Goal: Task Accomplishment & Management: Manage account settings

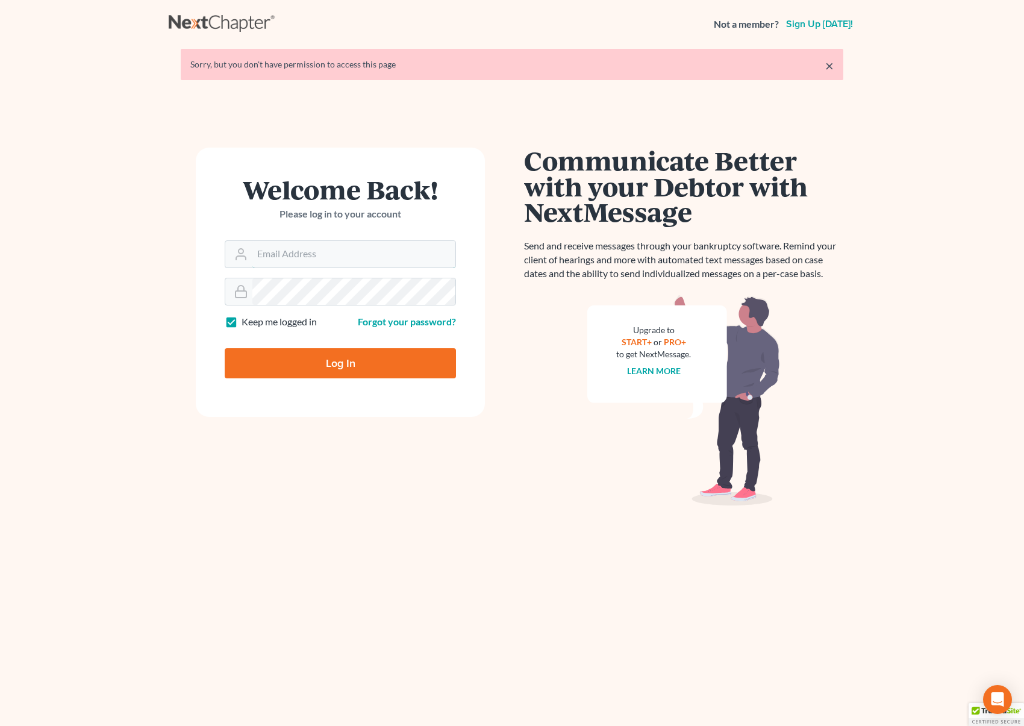
type input "[EMAIL_ADDRESS][DOMAIN_NAME]"
click at [394, 355] on input "Log In" at bounding box center [340, 363] width 231 height 30
type input "Thinking..."
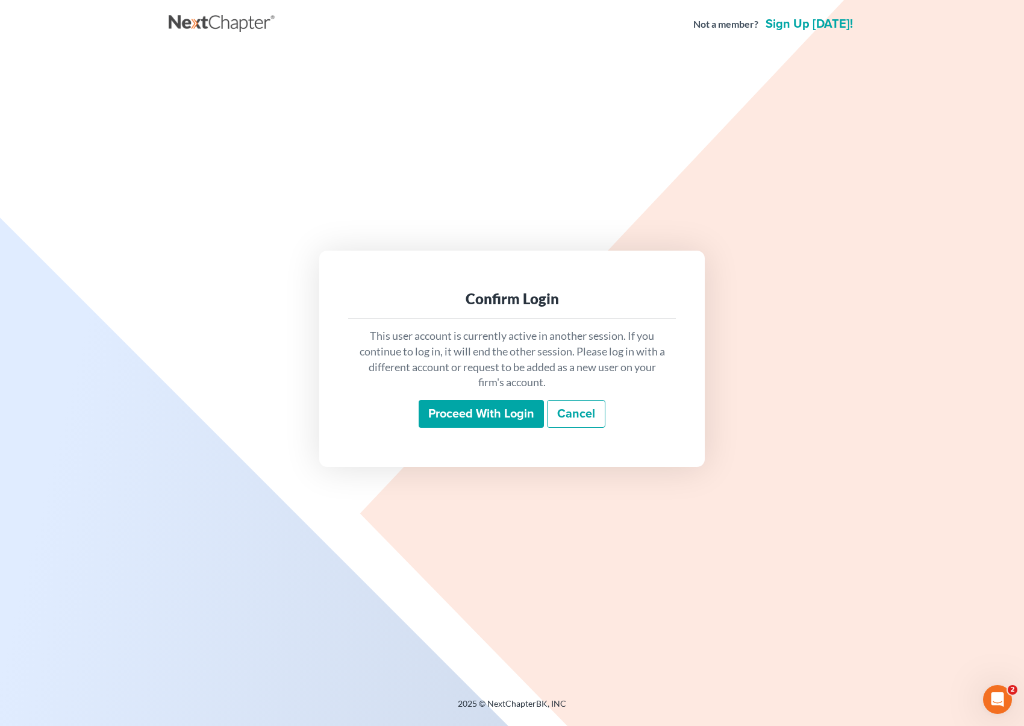
click at [446, 410] on input "Proceed with login" at bounding box center [481, 414] width 125 height 28
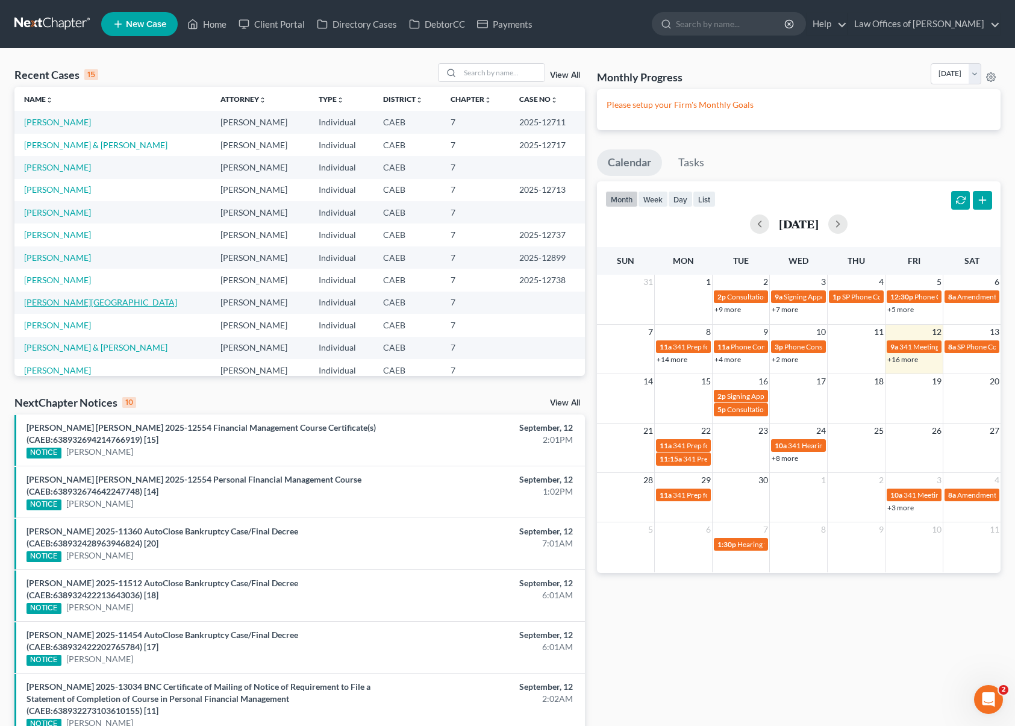
click at [54, 302] on link "Mekhail , Dalia" at bounding box center [100, 302] width 153 height 10
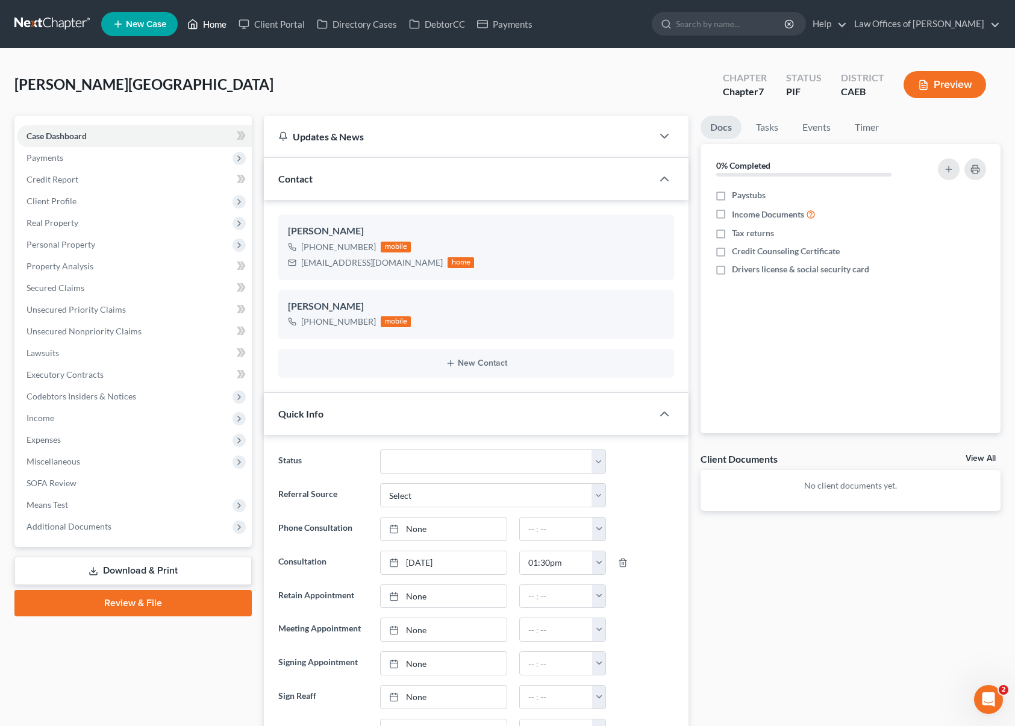
click at [219, 25] on link "Home" at bounding box center [206, 24] width 51 height 22
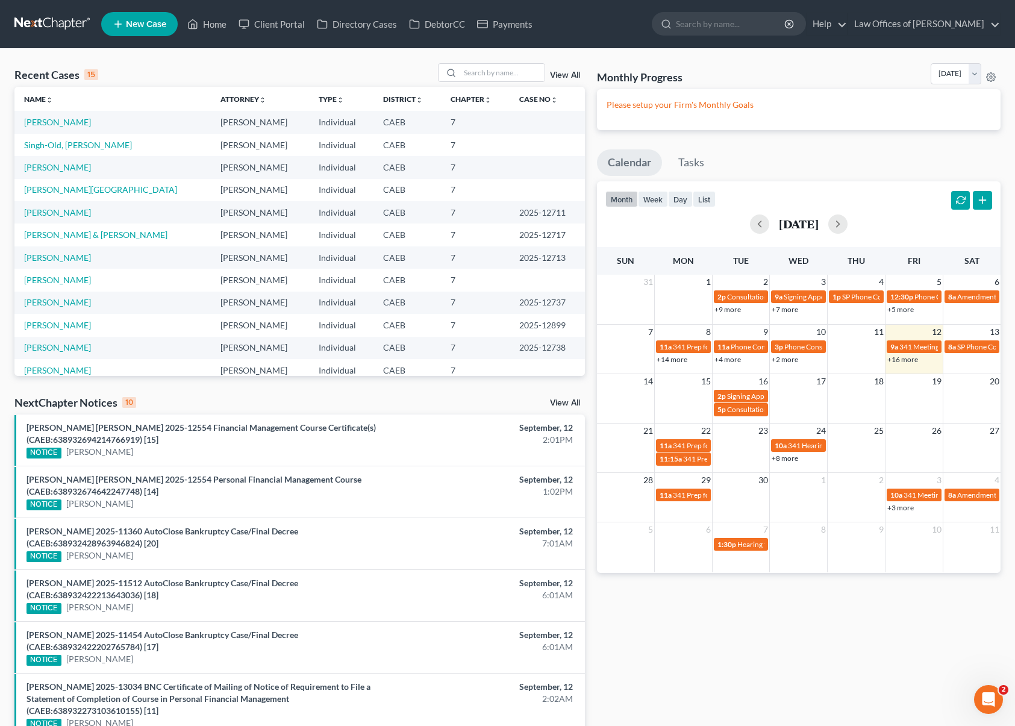
click at [897, 358] on link "+16 more" at bounding box center [902, 359] width 31 height 9
click at [479, 78] on input "search" at bounding box center [502, 72] width 84 height 17
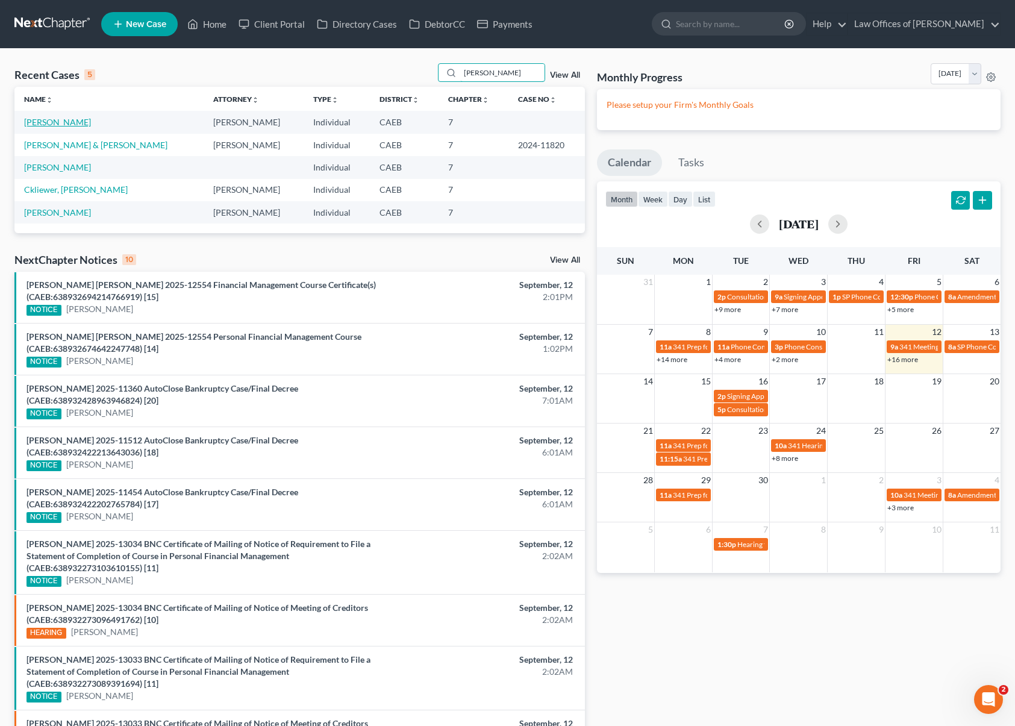
type input "Zach"
click at [91, 125] on link "Zacharewicz, Matthew" at bounding box center [57, 122] width 67 height 10
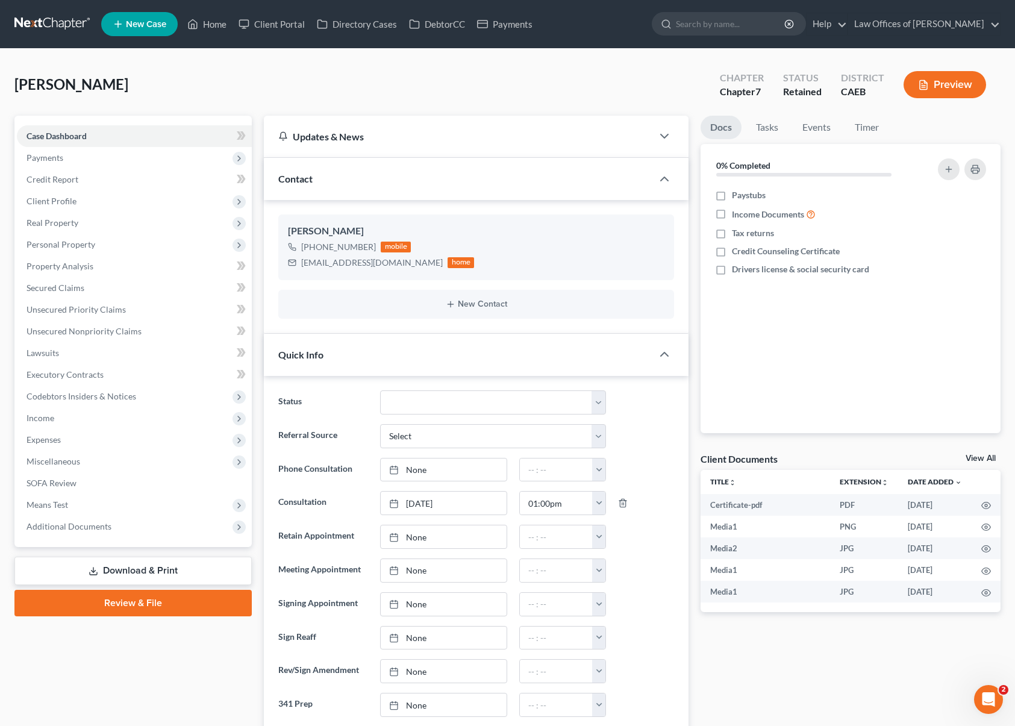
scroll to position [4224, 0]
click at [598, 400] on select "Cancelled/Refund Closed Consultation Declined Discharged Filed Income Check In …" at bounding box center [493, 402] width 226 height 24
select select "5"
click at [380, 390] on select "Cancelled/Refund Closed Consultation Declined Discharged Filed Income Check In …" at bounding box center [493, 402] width 226 height 24
click at [98, 204] on span "Client Profile" at bounding box center [134, 201] width 235 height 22
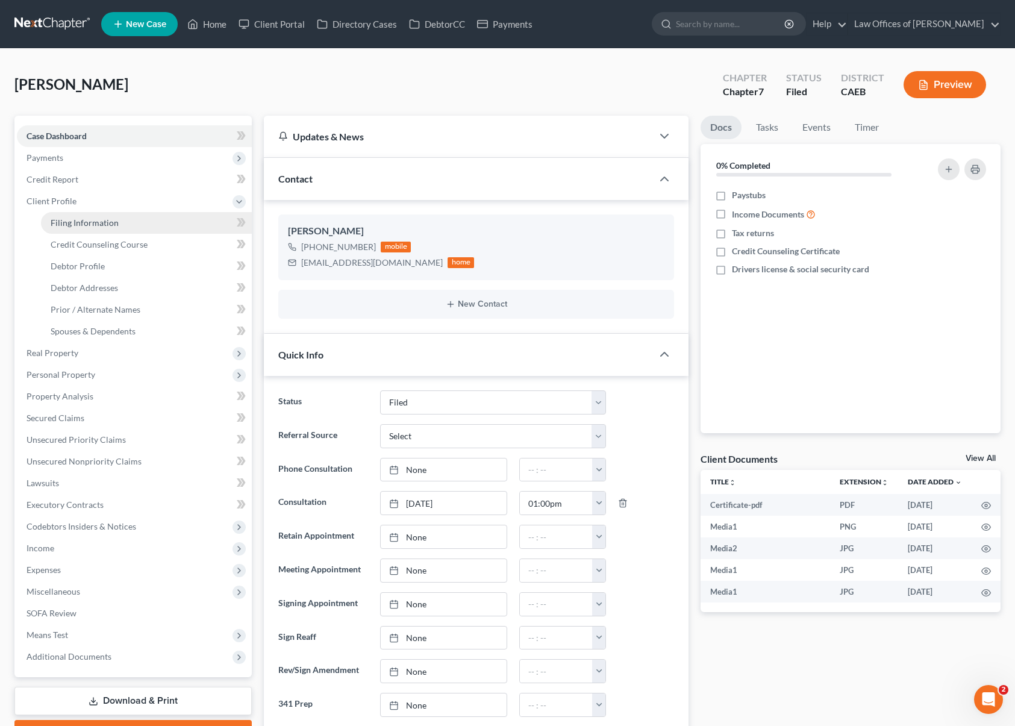
click at [102, 221] on span "Filing Information" at bounding box center [85, 223] width 68 height 10
select select "1"
select select "0"
select select "4"
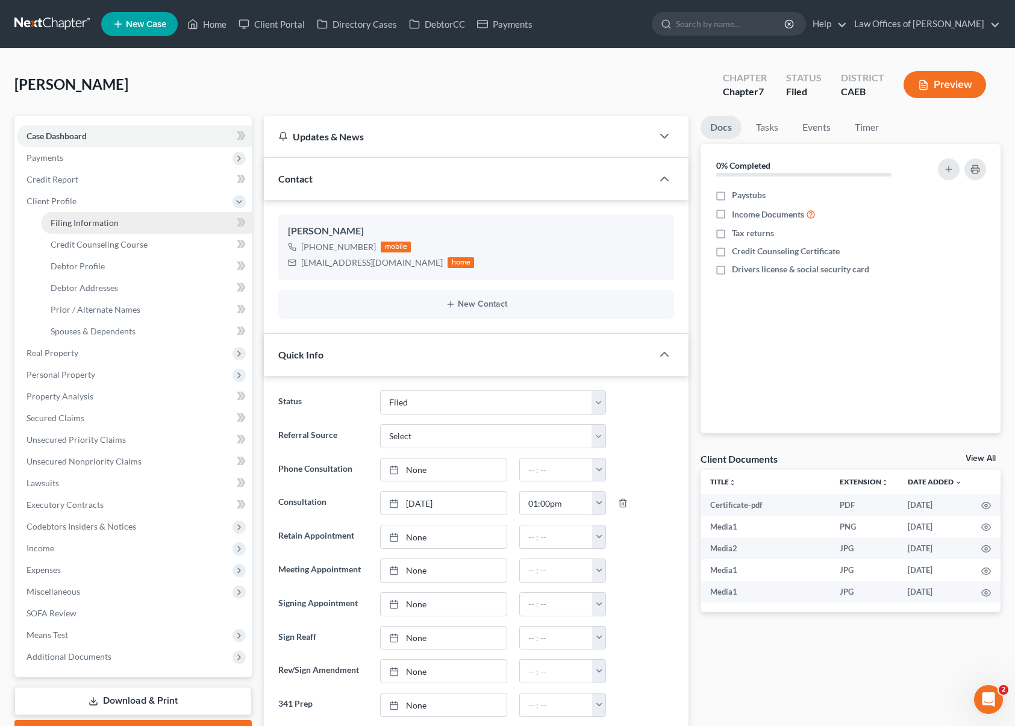
select select "0"
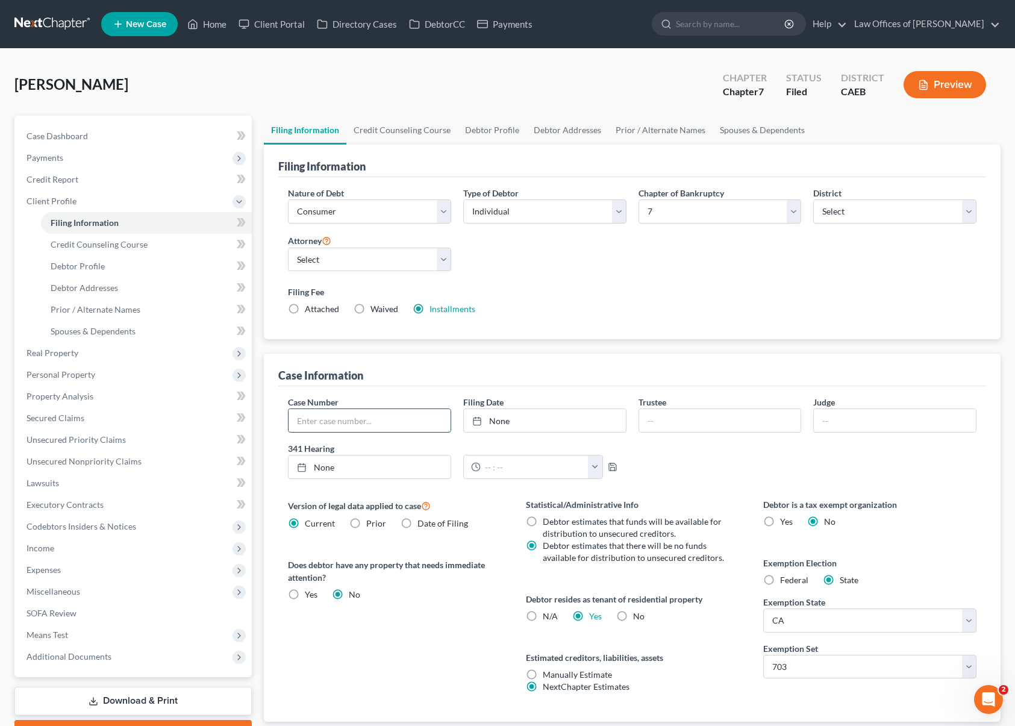
click at [346, 421] on input "text" at bounding box center [370, 420] width 162 height 23
type input "2025-13094"
click at [213, 28] on link "Home" at bounding box center [206, 24] width 51 height 22
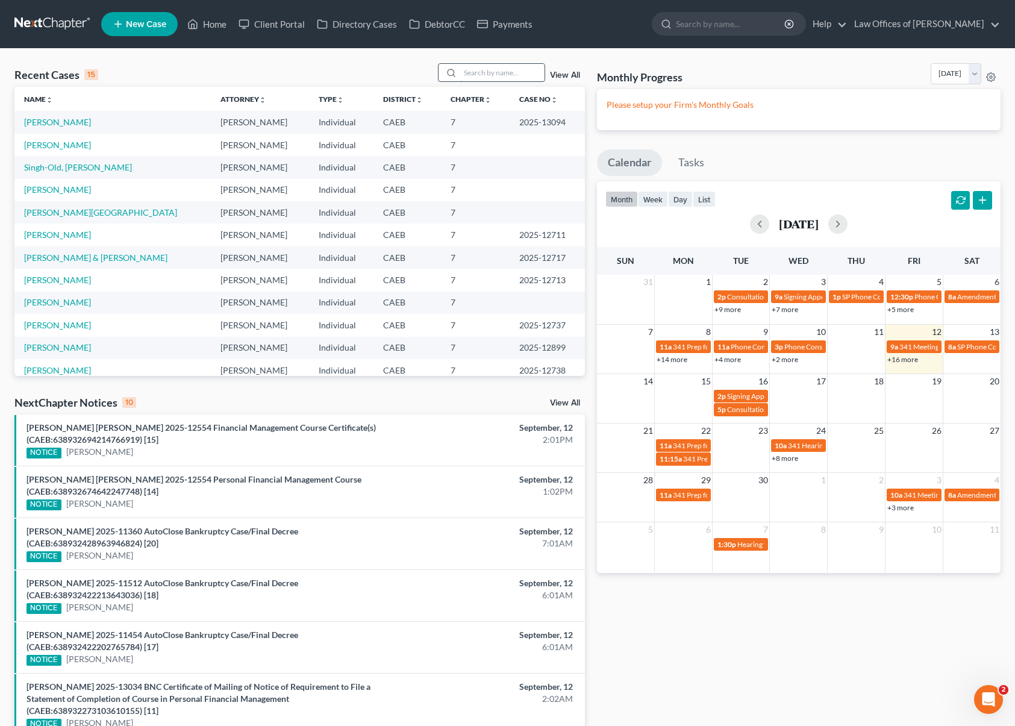
click at [476, 72] on input "search" at bounding box center [502, 72] width 84 height 17
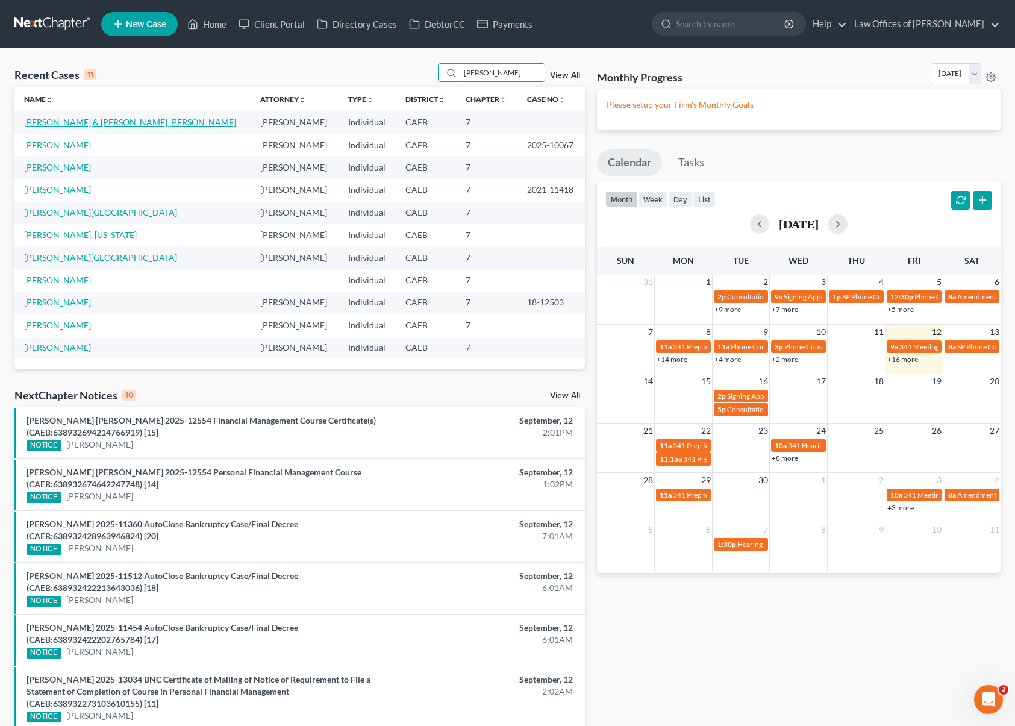
type input "Duran"
click at [114, 122] on link "Duran-Garcia, Federico & Arredondo De Duran, Julia" at bounding box center [130, 122] width 212 height 10
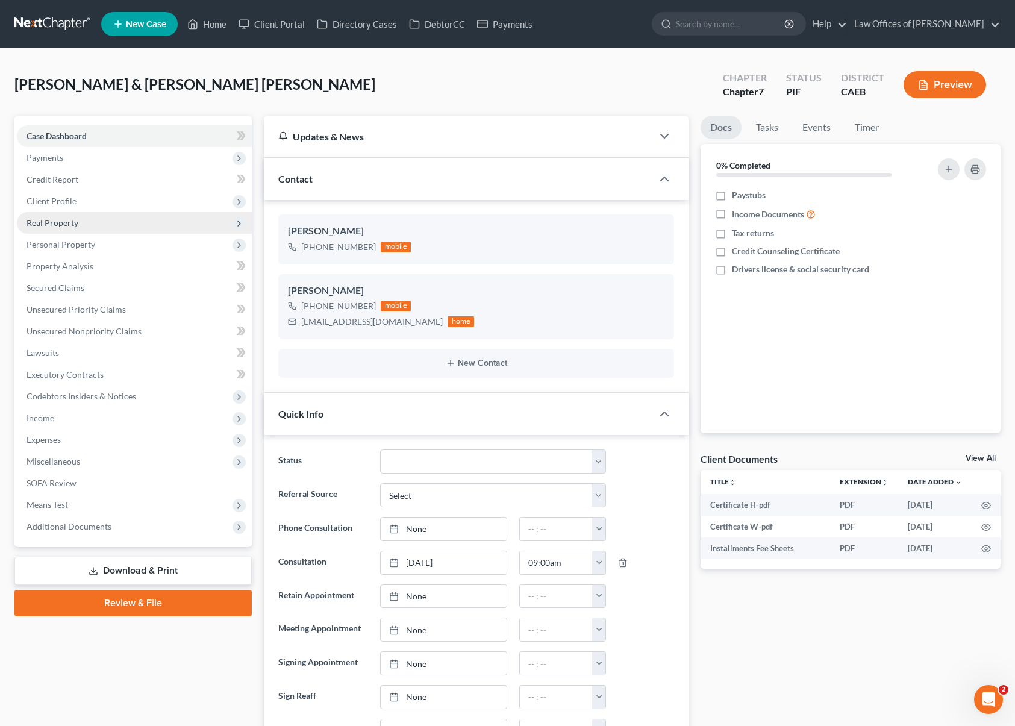
scroll to position [281, 0]
click at [602, 459] on select "Cancelled/Refund Closed Consultation Declined Discharged Filed Income Check In …" at bounding box center [493, 461] width 226 height 24
select select "5"
click at [380, 449] on select "Cancelled/Refund Closed Consultation Declined Discharged Filed Income Check In …" at bounding box center [493, 461] width 226 height 24
click at [47, 203] on span "Client Profile" at bounding box center [52, 201] width 50 height 10
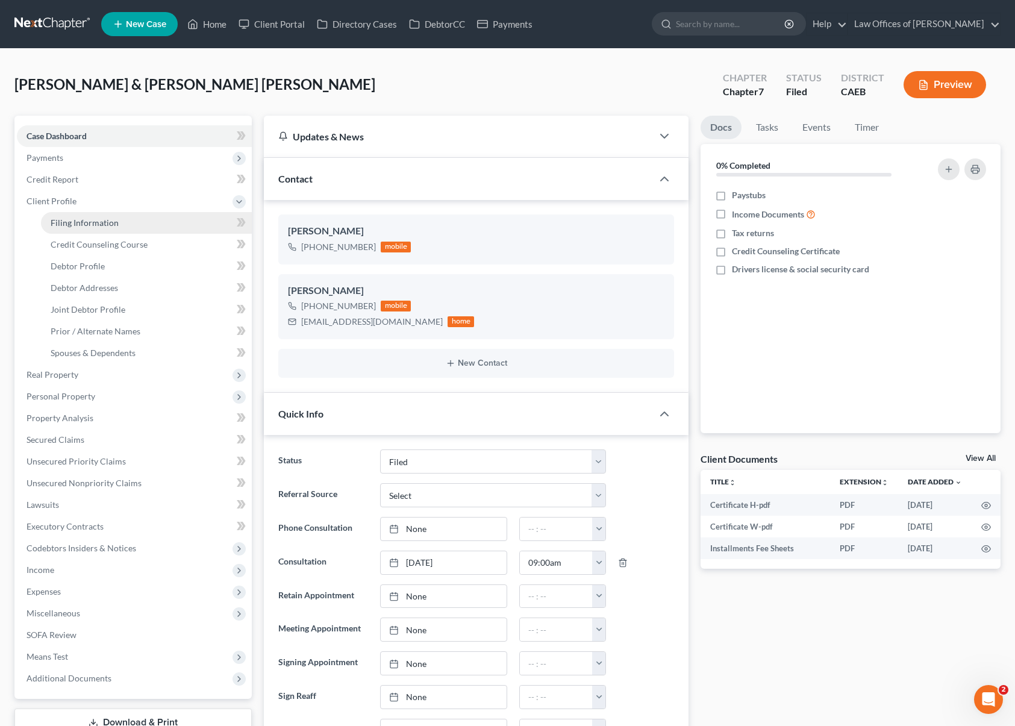
click at [71, 218] on span "Filing Information" at bounding box center [85, 223] width 68 height 10
select select "1"
select select "0"
select select "8"
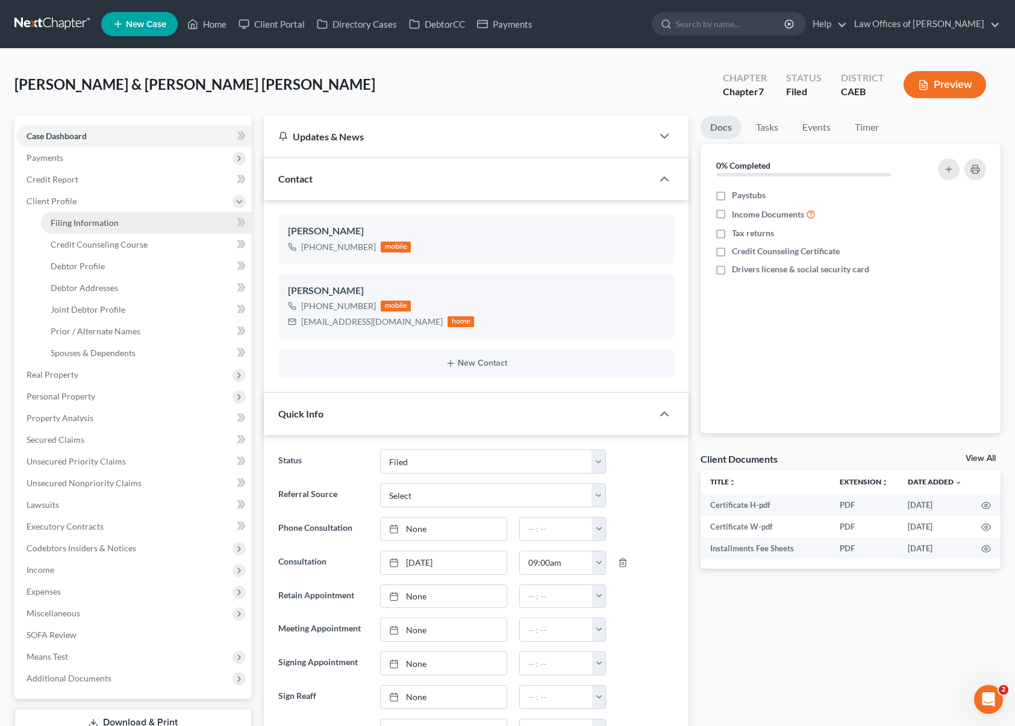
select select "0"
select select "4"
select select "0"
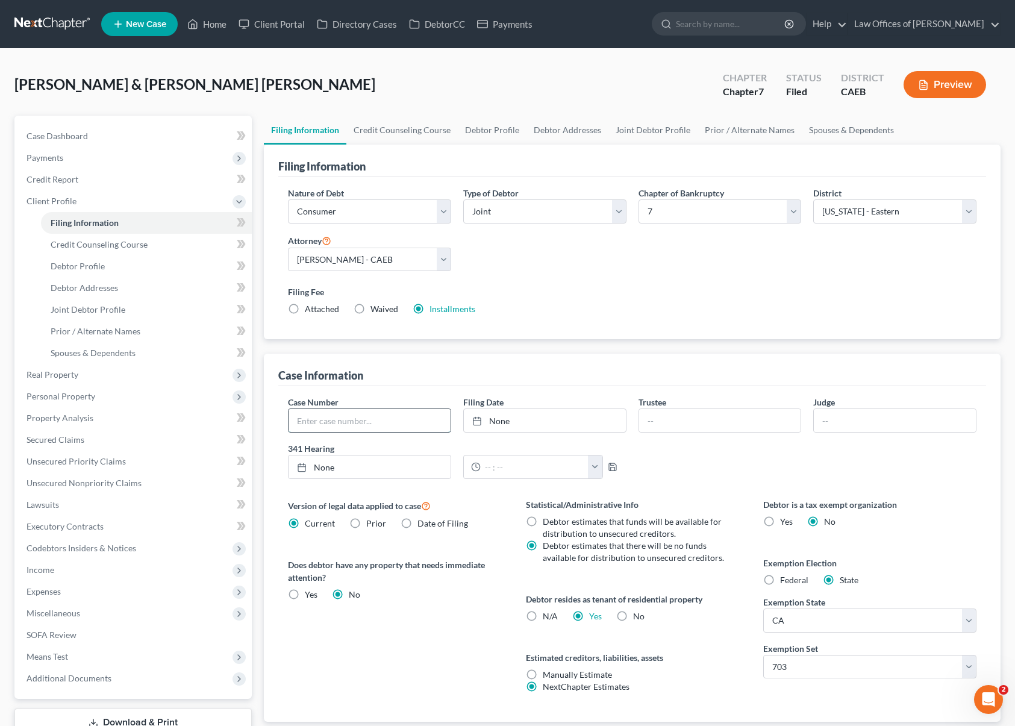
click at [365, 416] on input "text" at bounding box center [370, 420] width 162 height 23
type input "2025-13095"
click at [225, 24] on link "Home" at bounding box center [206, 24] width 51 height 22
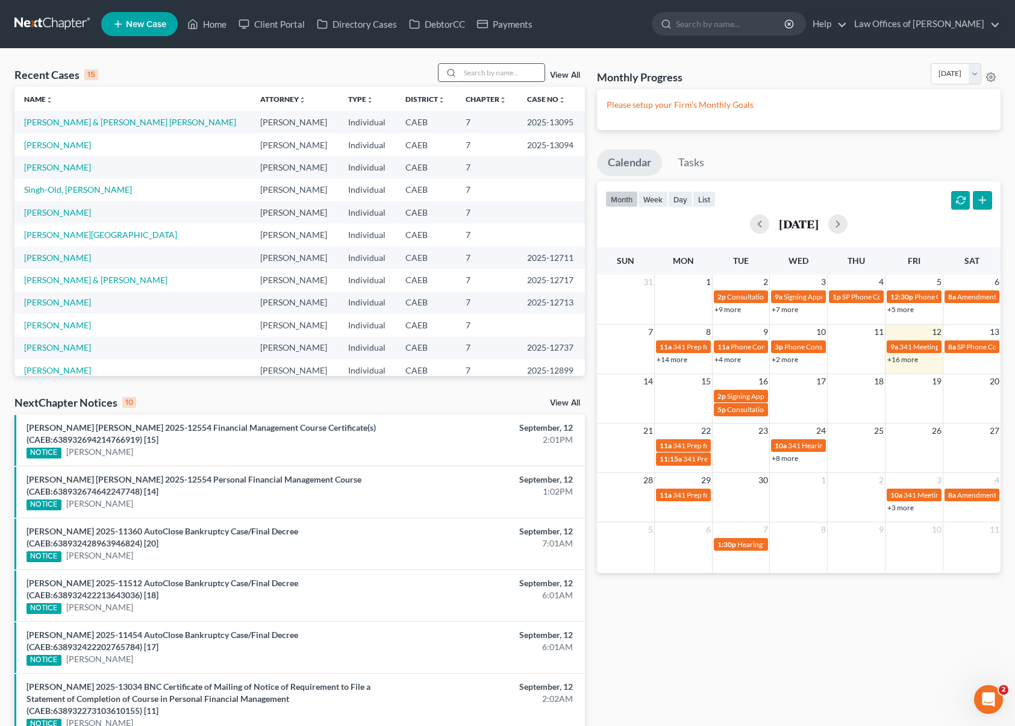
click at [492, 70] on input "search" at bounding box center [502, 72] width 84 height 17
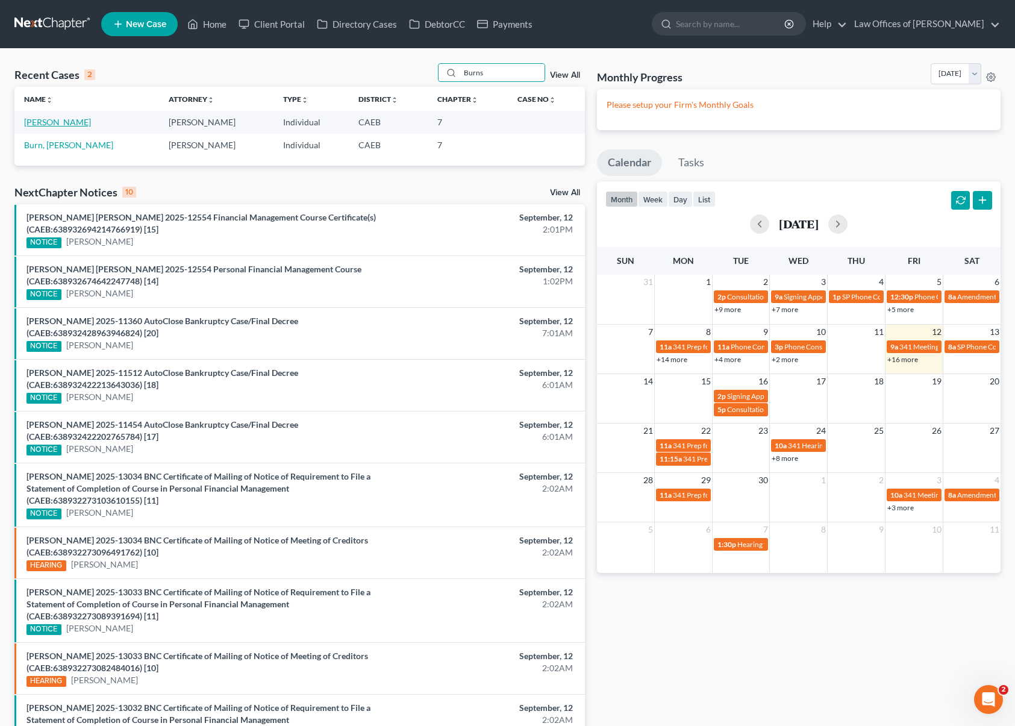
type input "Burns"
click at [54, 117] on link "Burns, Darcy" at bounding box center [57, 122] width 67 height 10
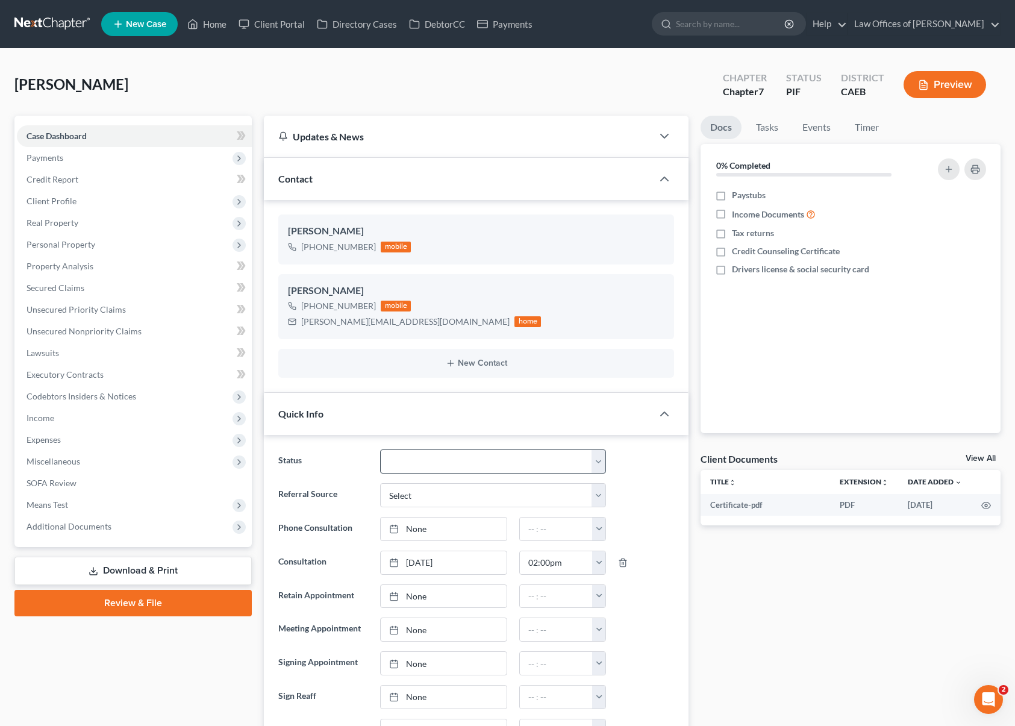
scroll to position [3355, 0]
click at [602, 462] on select "Cancelled/Refund Closed Consultation Declined Discharged Filed Income Check In …" at bounding box center [493, 461] width 226 height 24
select select "5"
click at [380, 449] on select "Cancelled/Refund Closed Consultation Declined Discharged Filed Income Check In …" at bounding box center [493, 461] width 226 height 24
click at [96, 205] on span "Client Profile" at bounding box center [134, 201] width 235 height 22
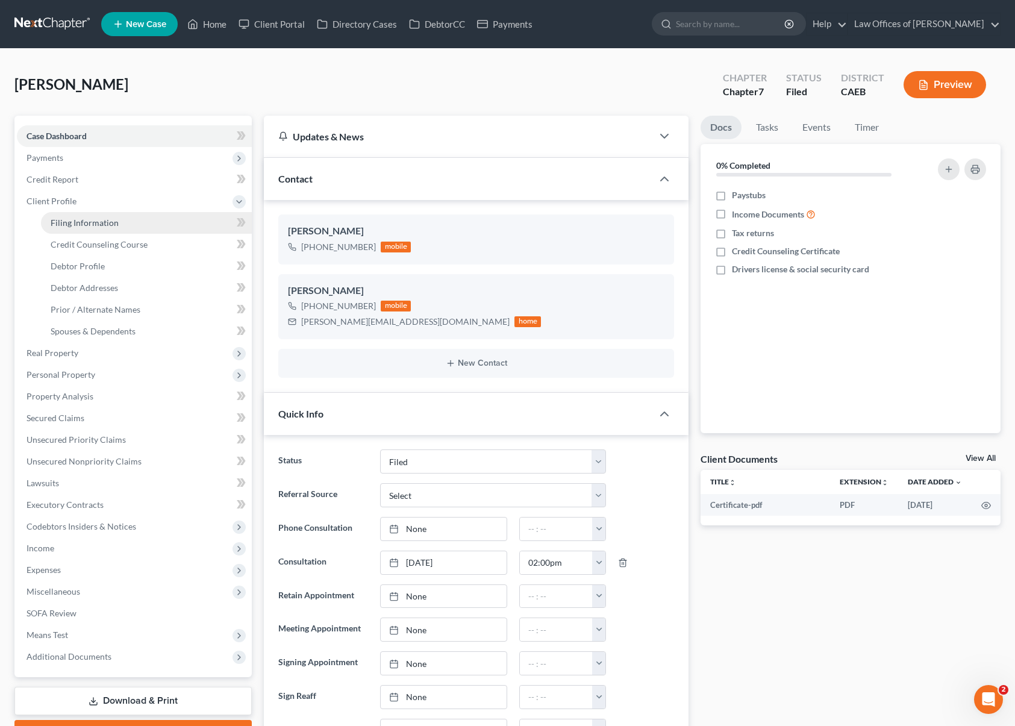
click at [99, 224] on span "Filing Information" at bounding box center [85, 223] width 68 height 10
select select "1"
select select "0"
select select "8"
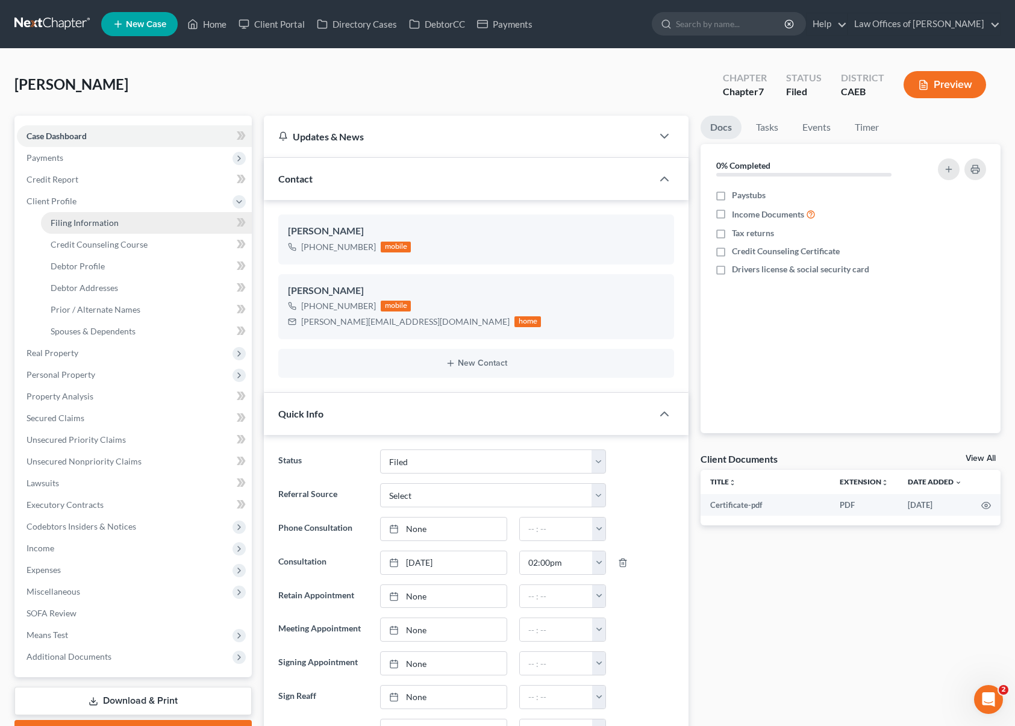
select select "0"
select select "4"
select select "0"
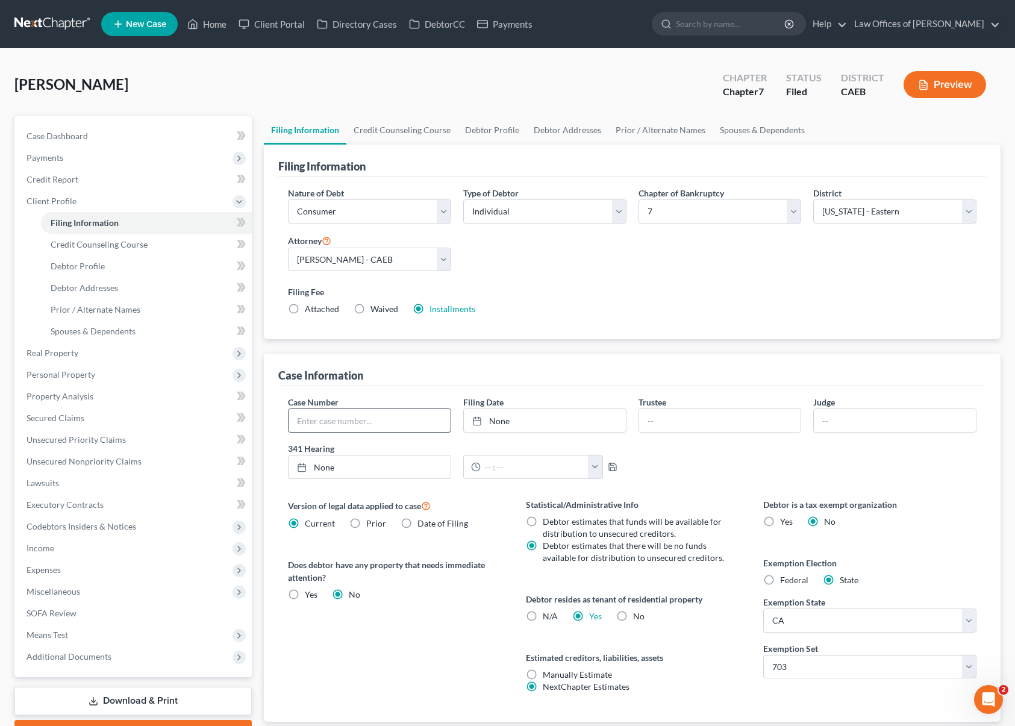
click at [324, 420] on input "text" at bounding box center [370, 420] width 162 height 23
type input "2025-13096"
click at [211, 28] on link "Home" at bounding box center [206, 24] width 51 height 22
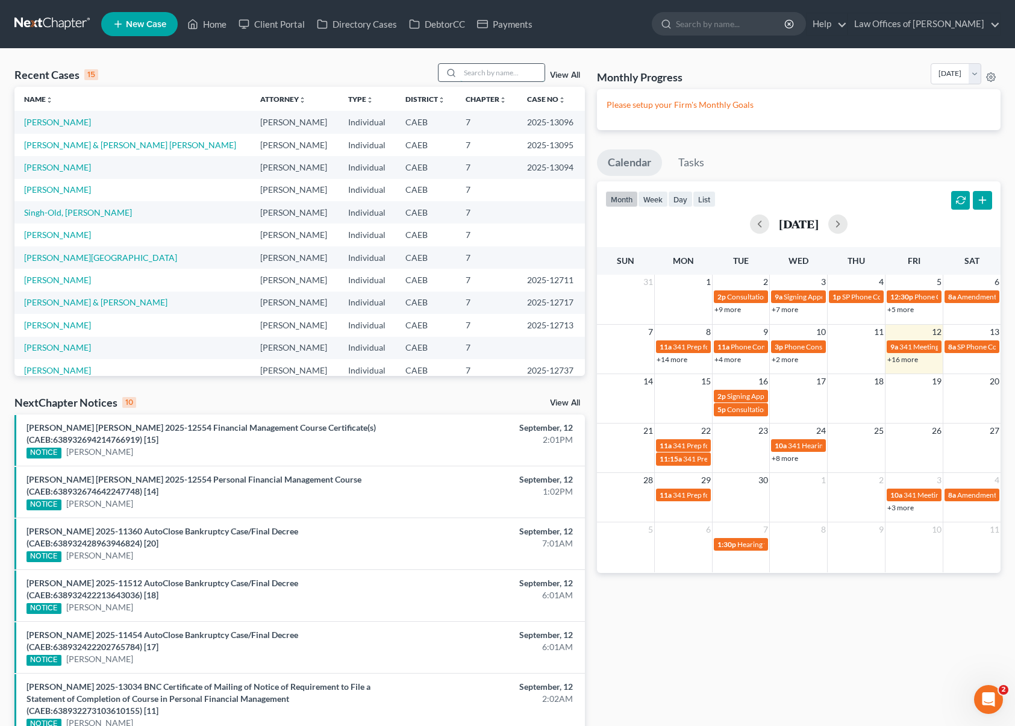
click at [496, 71] on input "search" at bounding box center [502, 72] width 84 height 17
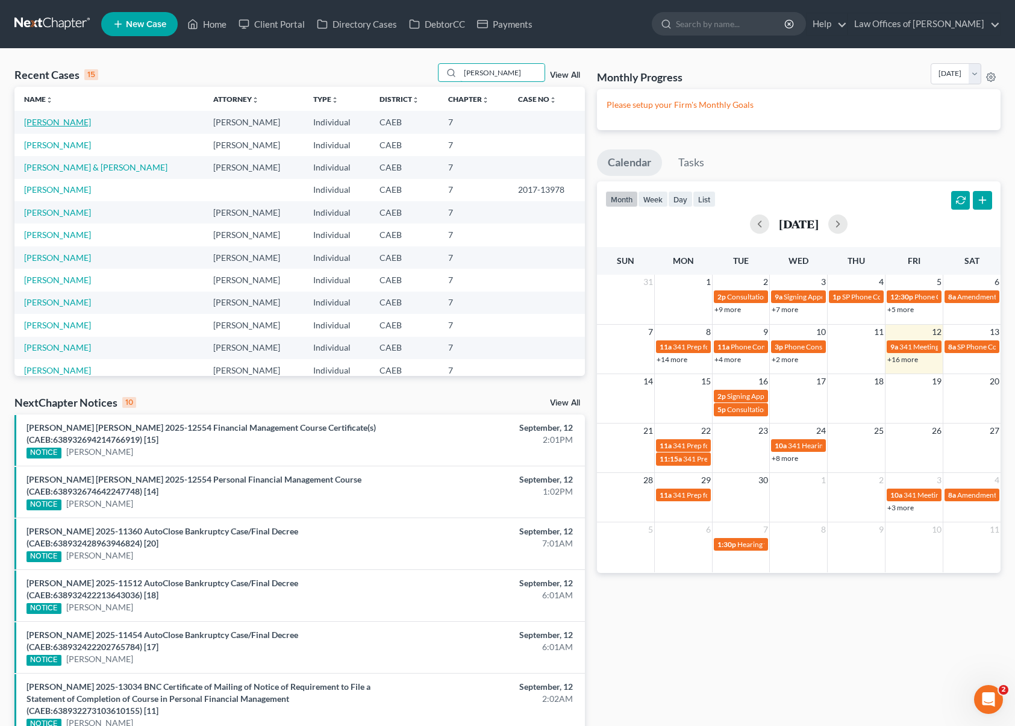
type input "Ayala"
click at [91, 125] on link "Ayala-Garcia, Raquel" at bounding box center [57, 122] width 67 height 10
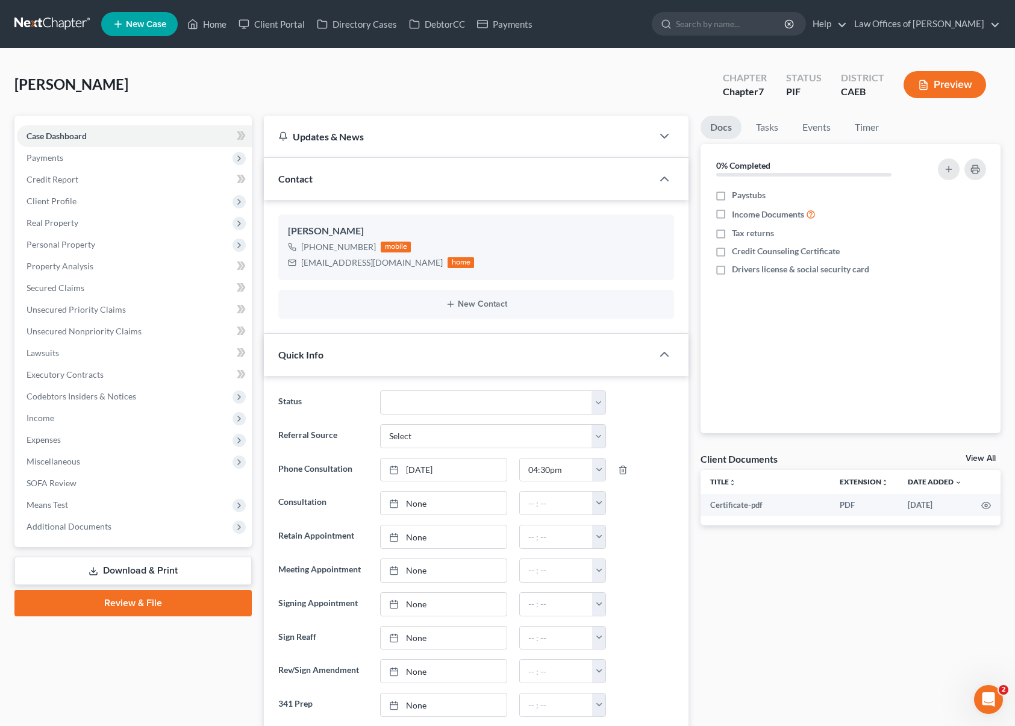
scroll to position [563, 0]
click at [600, 399] on select "Cancelled/Refund Closed Consultation Declined Discharged Filed Income Check In …" at bounding box center [493, 402] width 226 height 24
select select "5"
click at [380, 390] on select "Cancelled/Refund Closed Consultation Declined Discharged Filed Income Check In …" at bounding box center [493, 402] width 226 height 24
click at [103, 202] on span "Client Profile" at bounding box center [134, 201] width 235 height 22
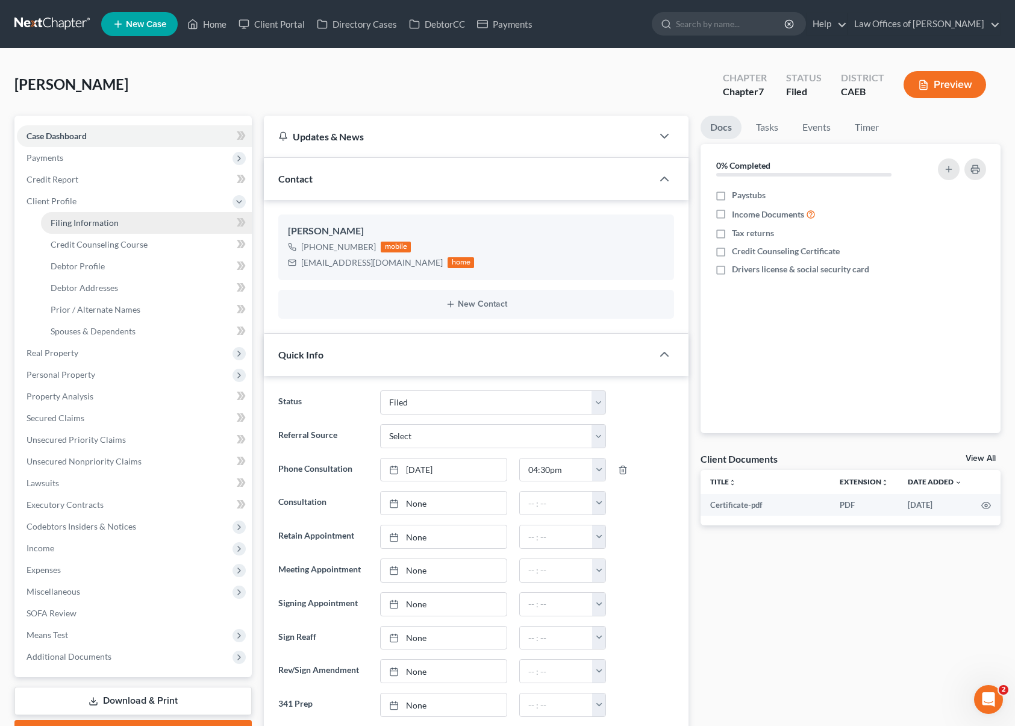
click at [96, 225] on span "Filing Information" at bounding box center [85, 223] width 68 height 10
select select "1"
select select "0"
select select "8"
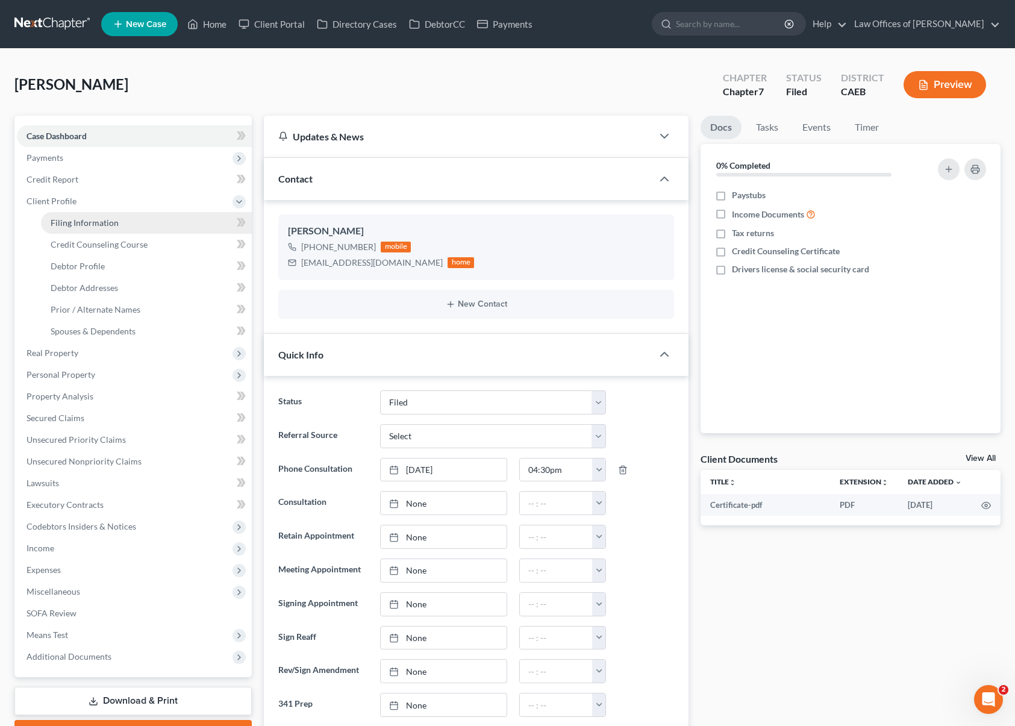
select select "0"
select select "4"
select select "0"
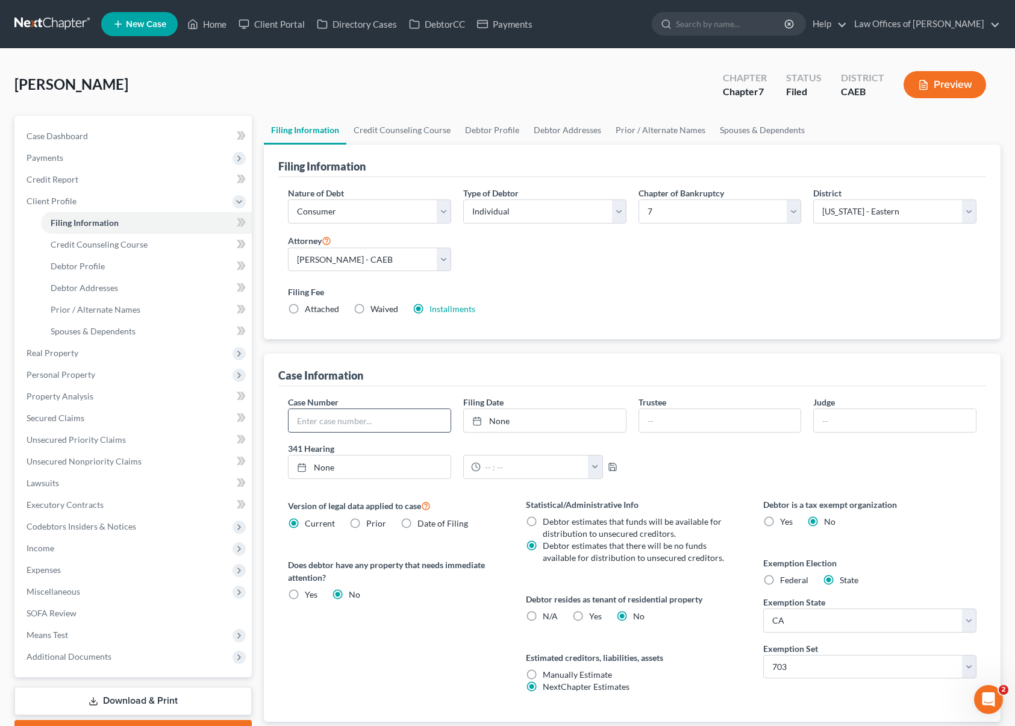
click at [333, 413] on input "text" at bounding box center [370, 420] width 162 height 23
type input "2025-13097"
click at [209, 28] on link "Home" at bounding box center [206, 24] width 51 height 22
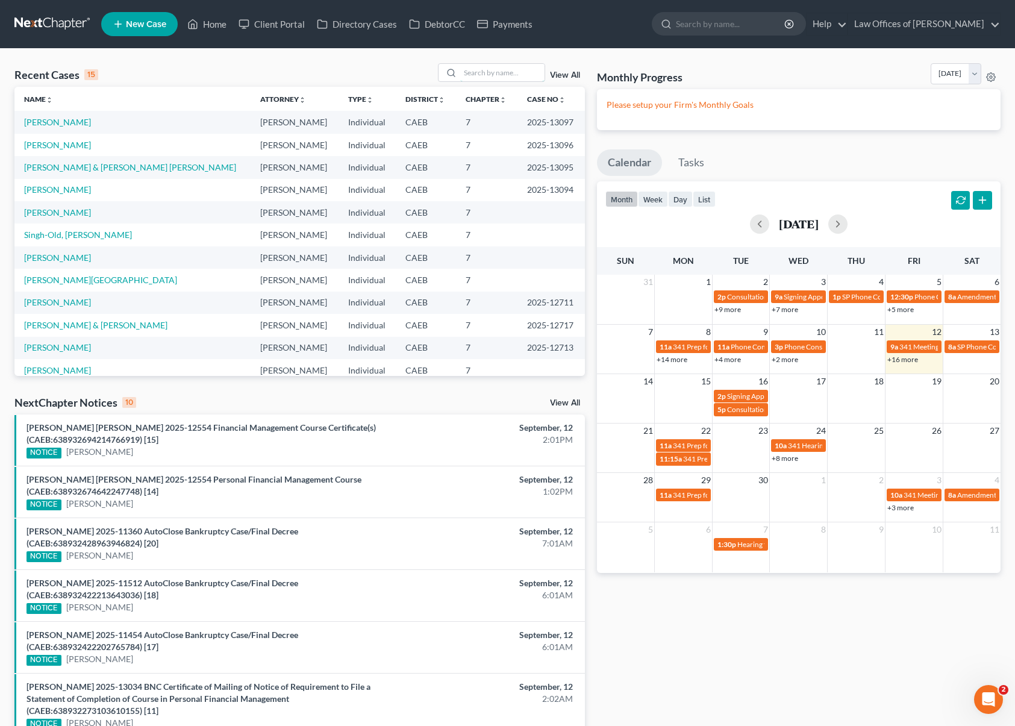
click at [506, 63] on div "Recent Cases 15 View All Name unfold_more expand_more expand_less Attorney unfo…" at bounding box center [507, 525] width 1015 height 953
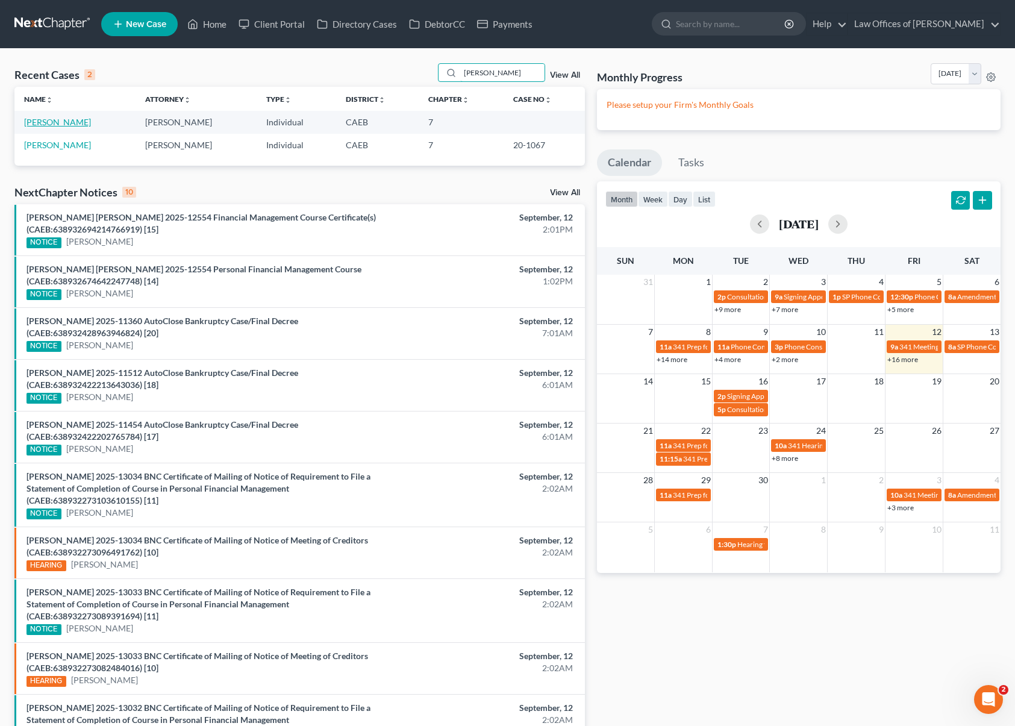
type input "Gamble"
click at [54, 120] on link "Gamble, Taylor" at bounding box center [57, 122] width 67 height 10
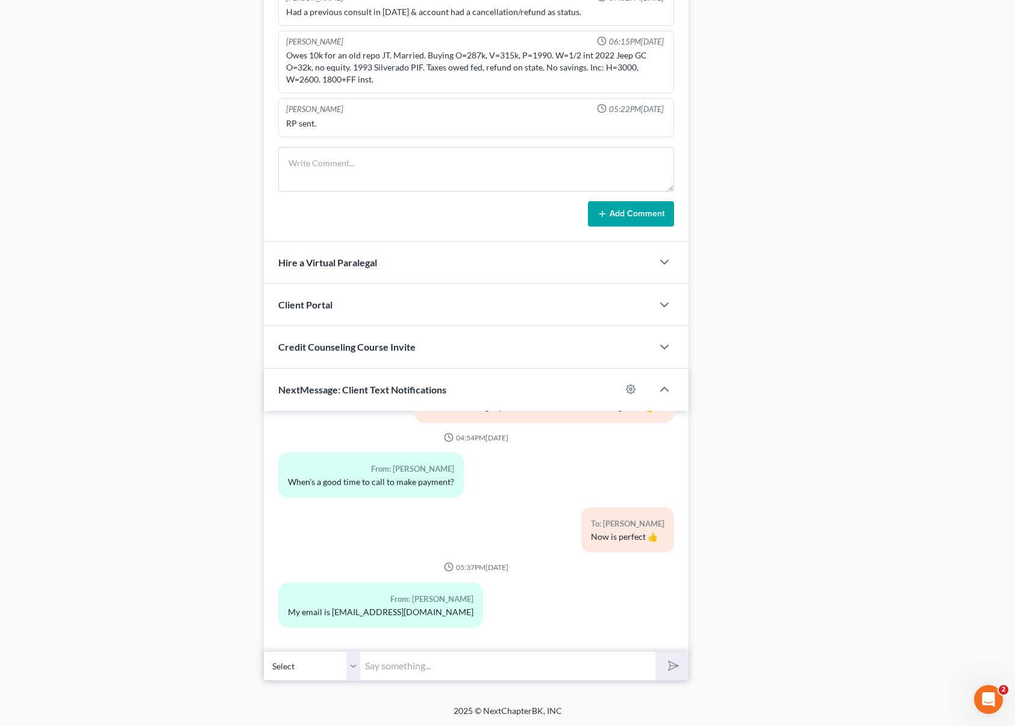
scroll to position [790, 0]
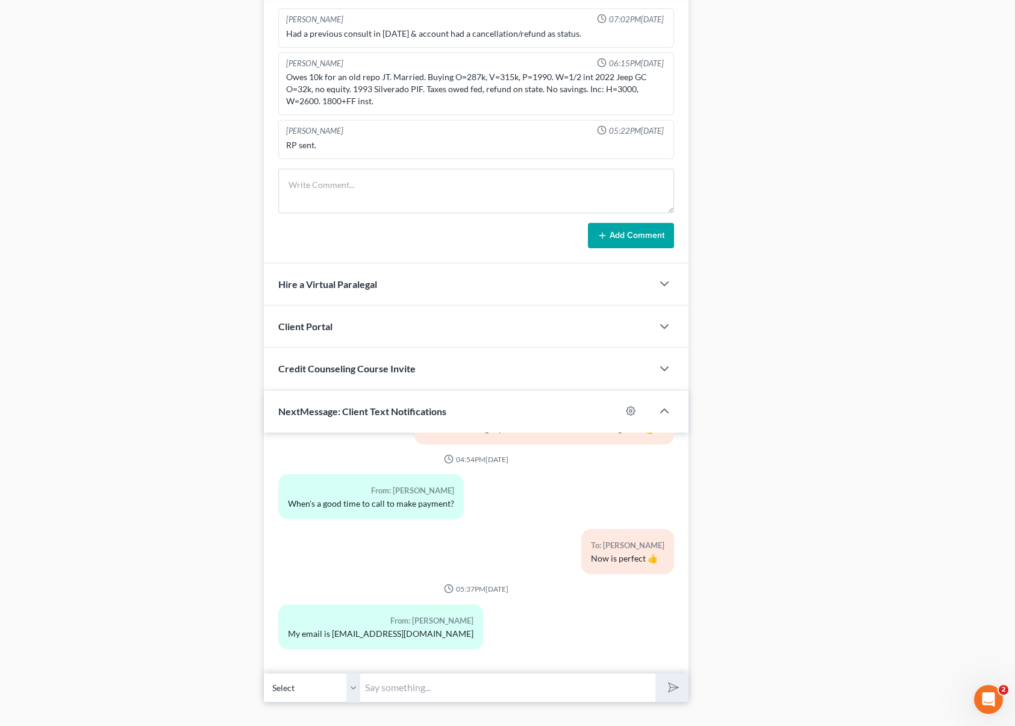
click at [408, 690] on input "text" at bounding box center [507, 688] width 295 height 30
type input "Thank you."
click at [656, 674] on button "submit" at bounding box center [672, 688] width 33 height 28
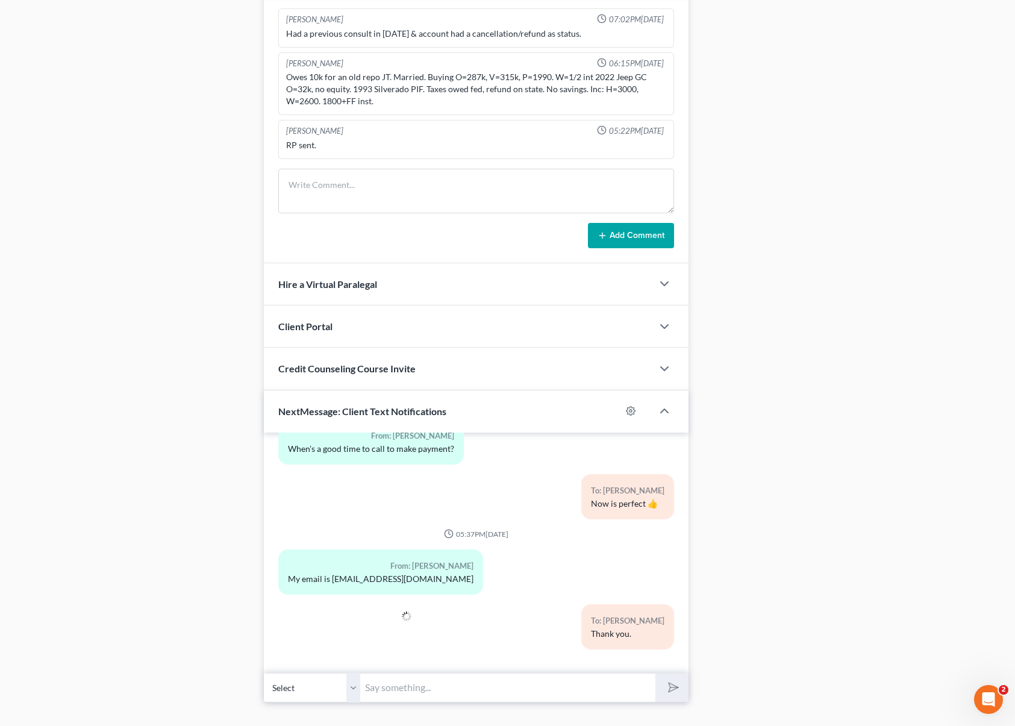
click at [284, 637] on div at bounding box center [340, 631] width 136 height 55
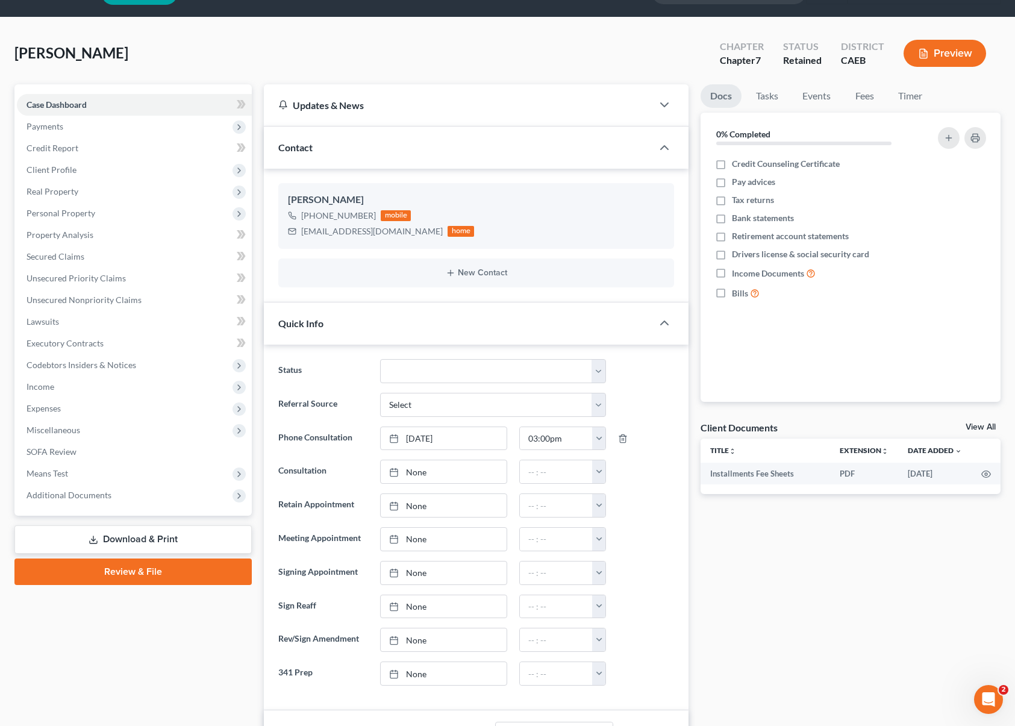
scroll to position [0, 0]
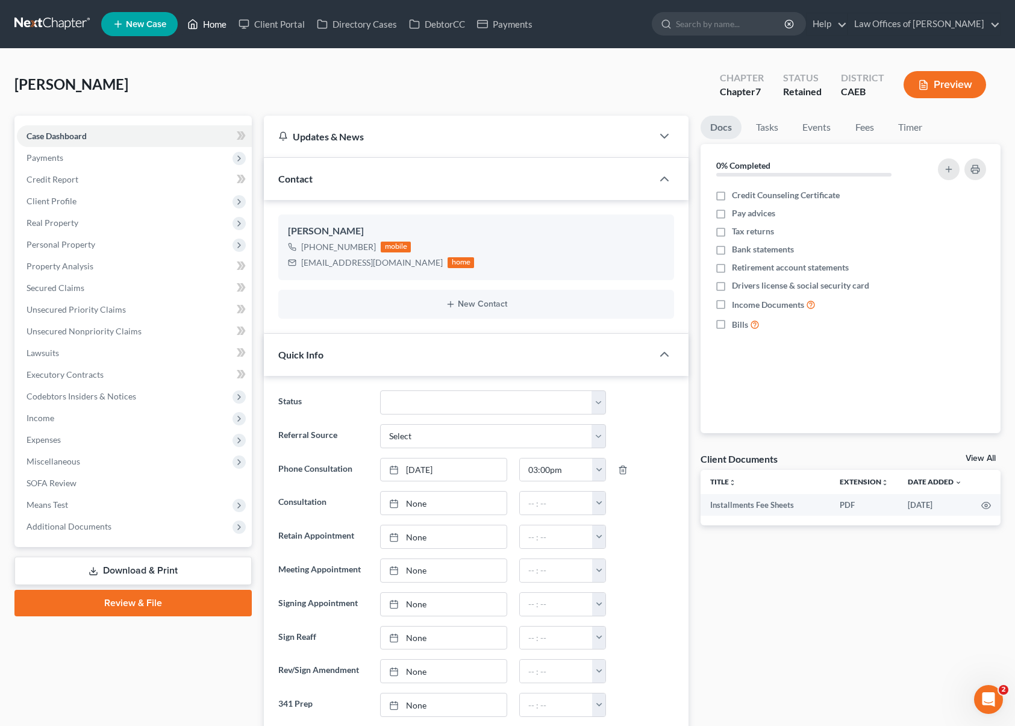
click at [209, 25] on link "Home" at bounding box center [206, 24] width 51 height 22
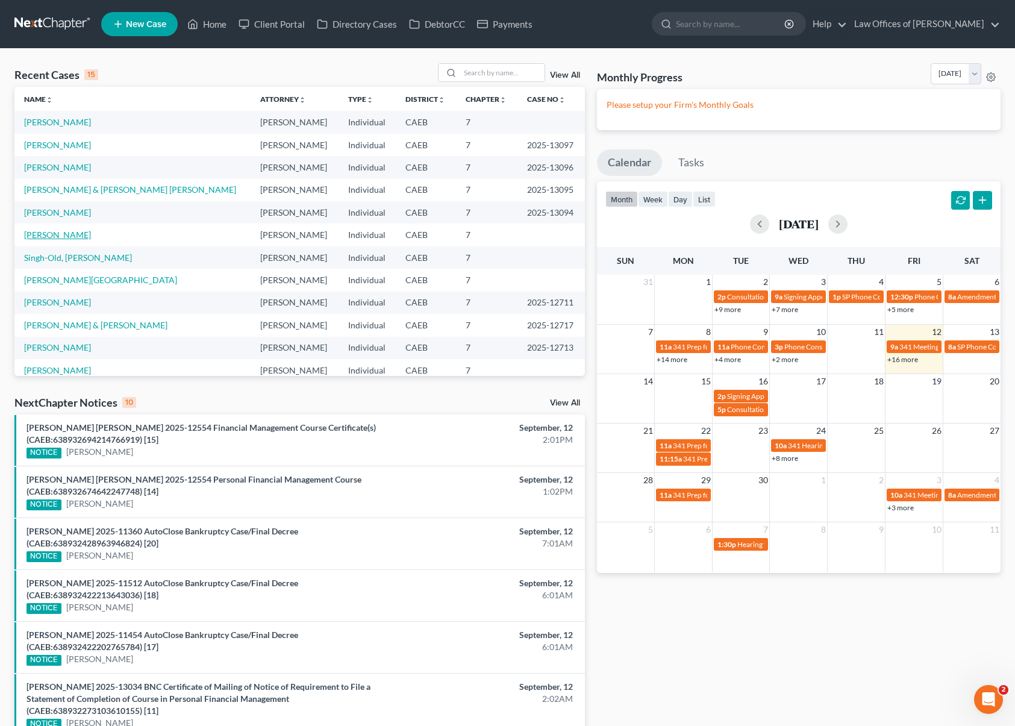
click at [67, 235] on link "Singh, Jarnail" at bounding box center [57, 235] width 67 height 10
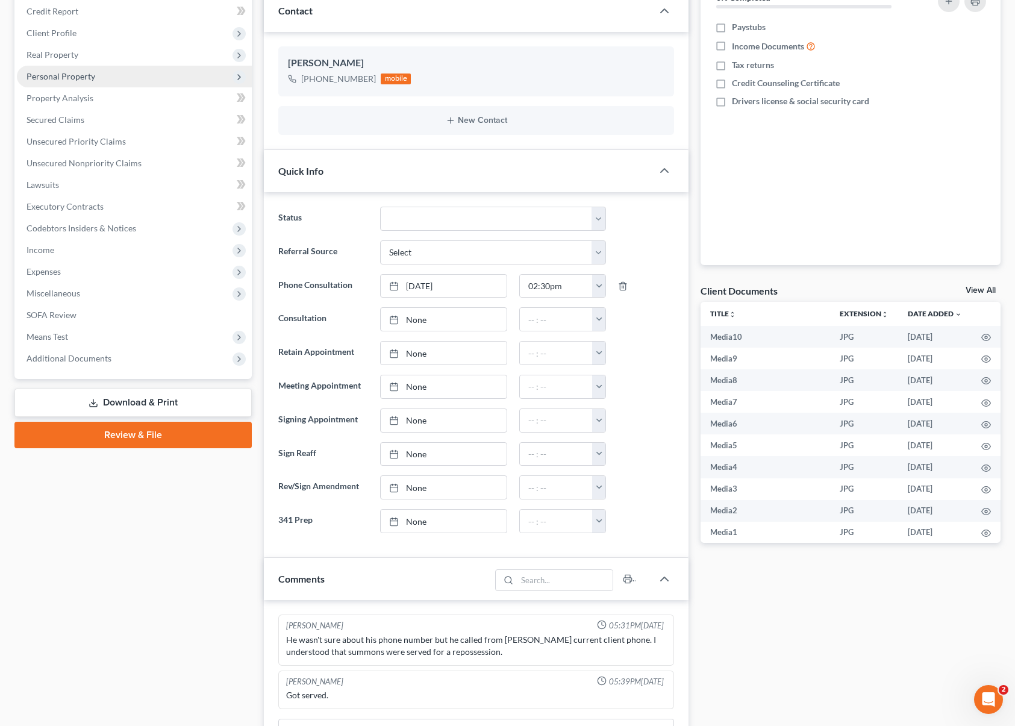
scroll to position [2, 0]
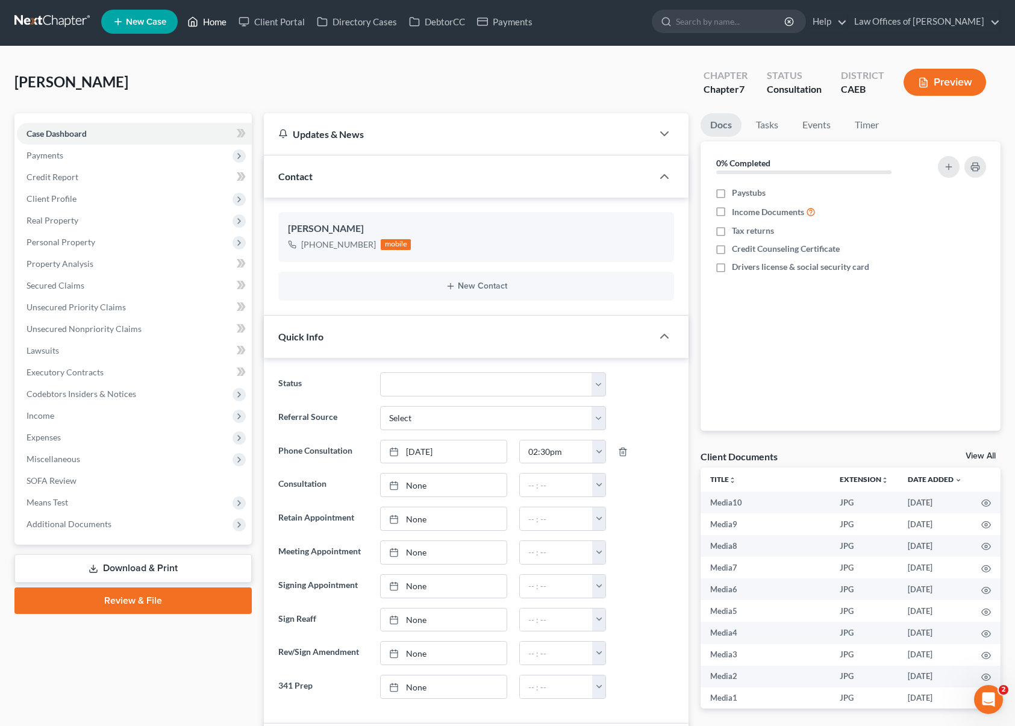
click at [210, 24] on link "Home" at bounding box center [206, 22] width 51 height 22
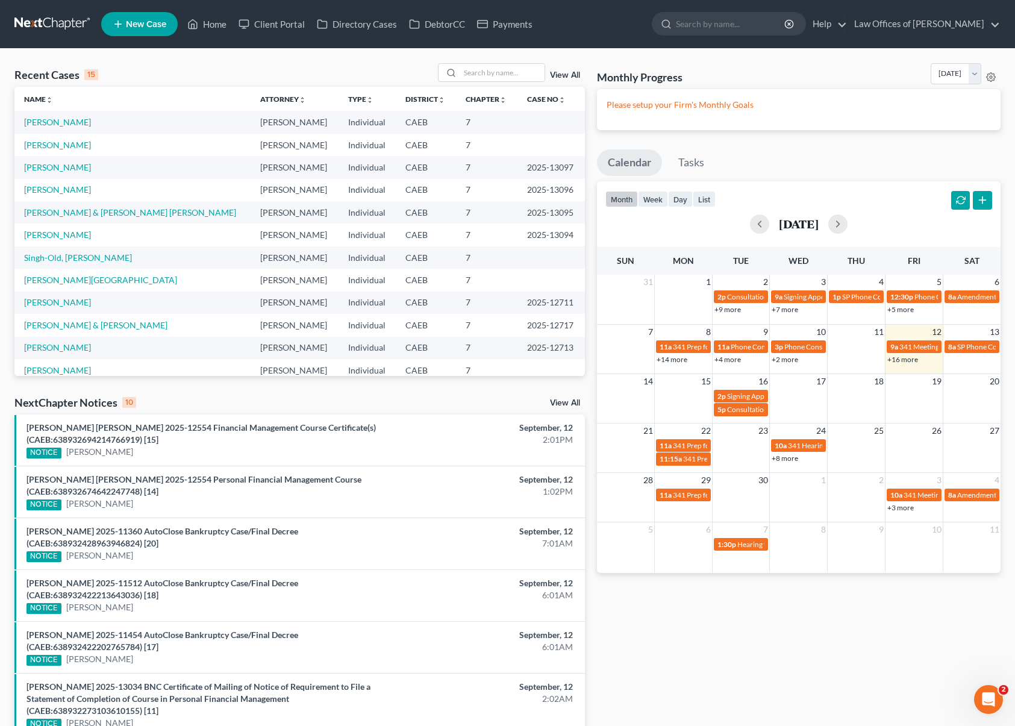
click at [906, 362] on link "+16 more" at bounding box center [902, 359] width 31 height 9
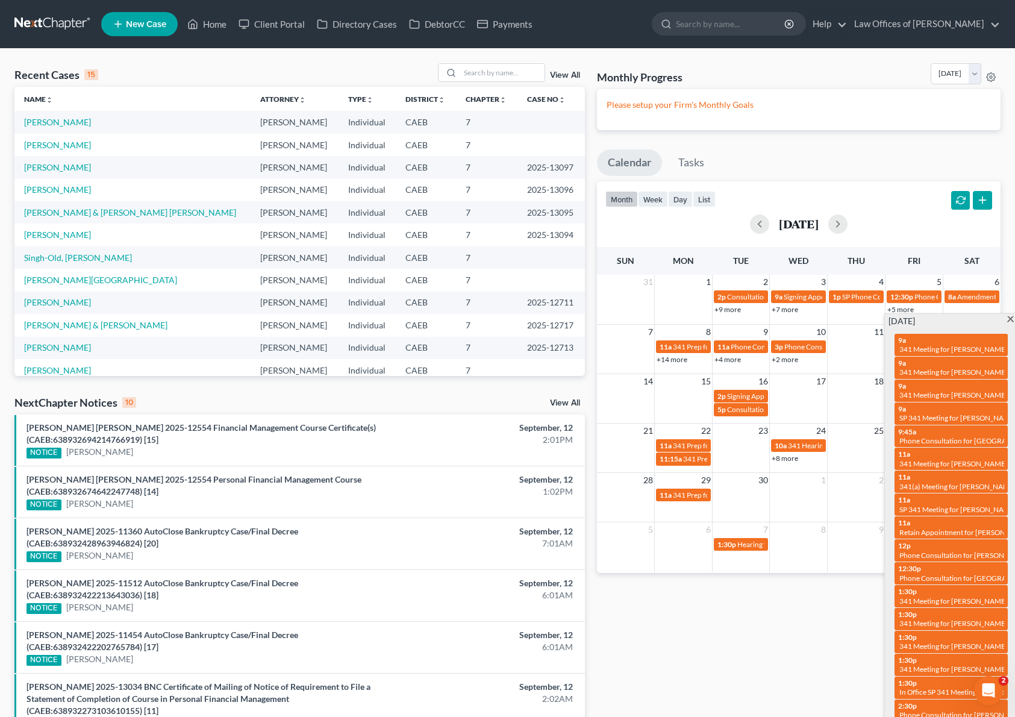
click at [1012, 321] on span at bounding box center [1010, 320] width 9 height 8
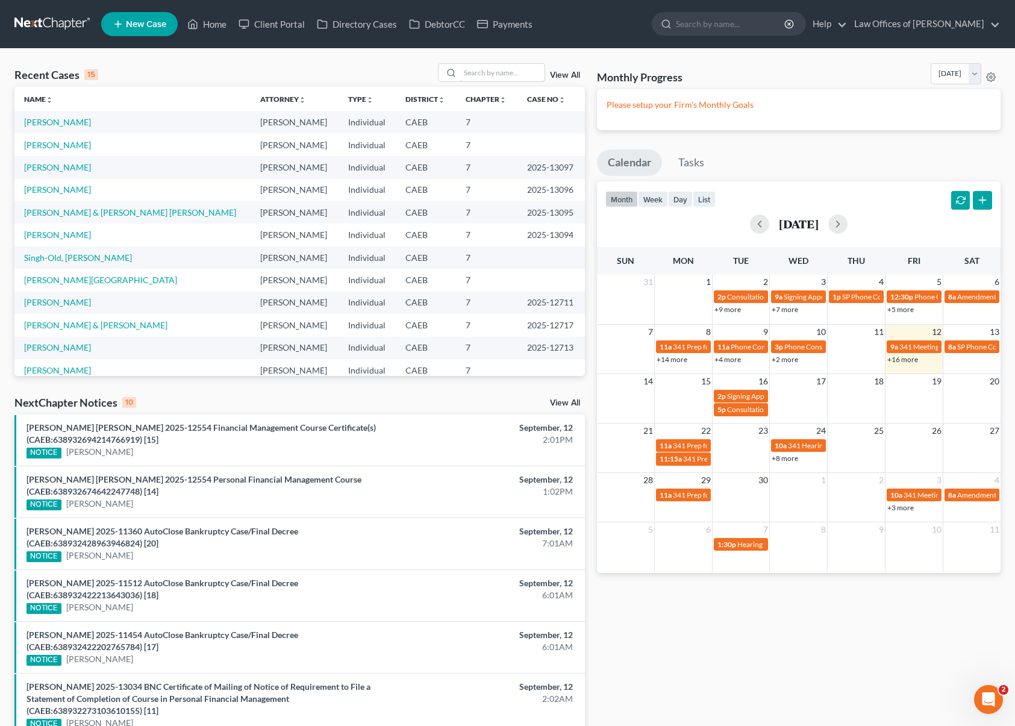
drag, startPoint x: 484, startPoint y: 74, endPoint x: 489, endPoint y: 85, distance: 11.6
click at [484, 74] on input "search" at bounding box center [502, 72] width 84 height 17
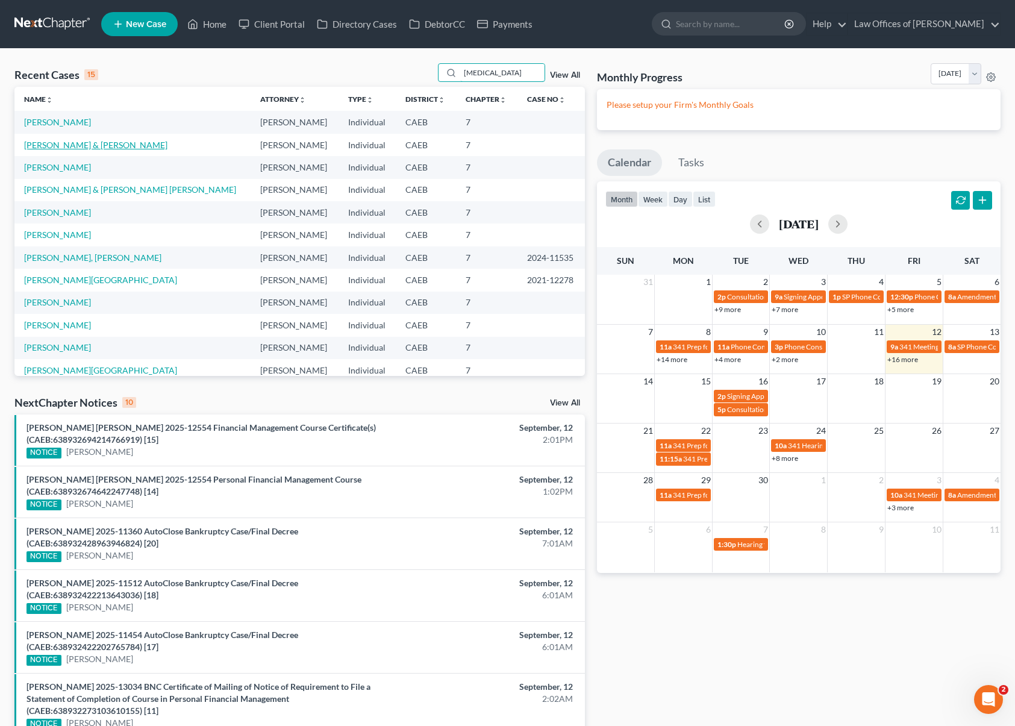
type input "Bal"
click at [31, 142] on link "Ballou, Kenneth & Christen" at bounding box center [95, 145] width 143 height 10
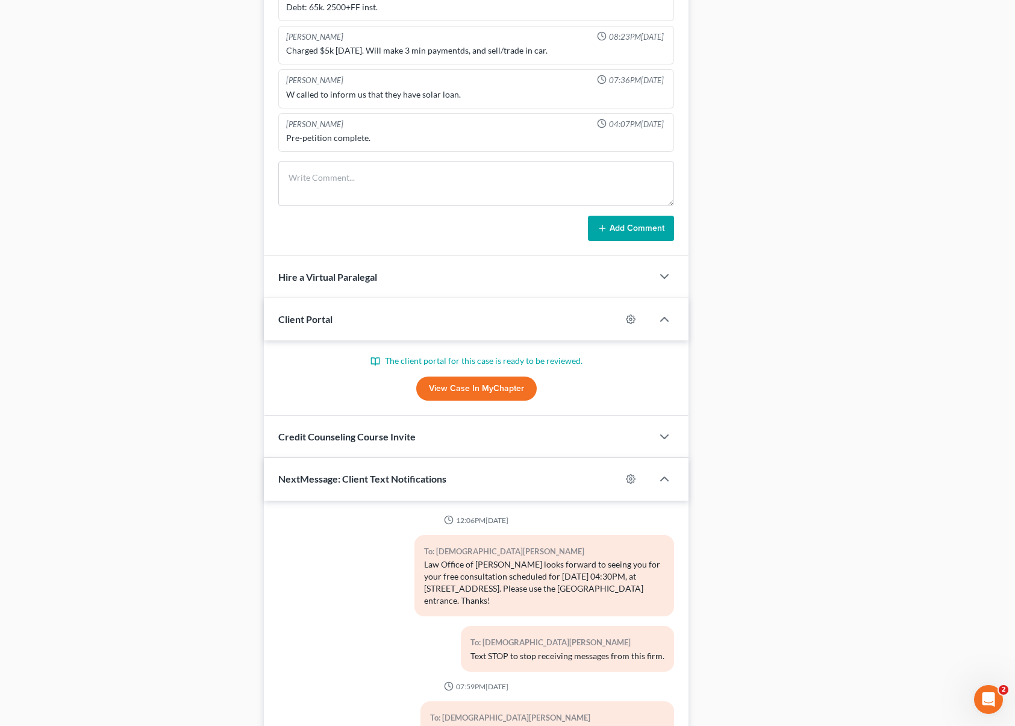
scroll to position [929, 0]
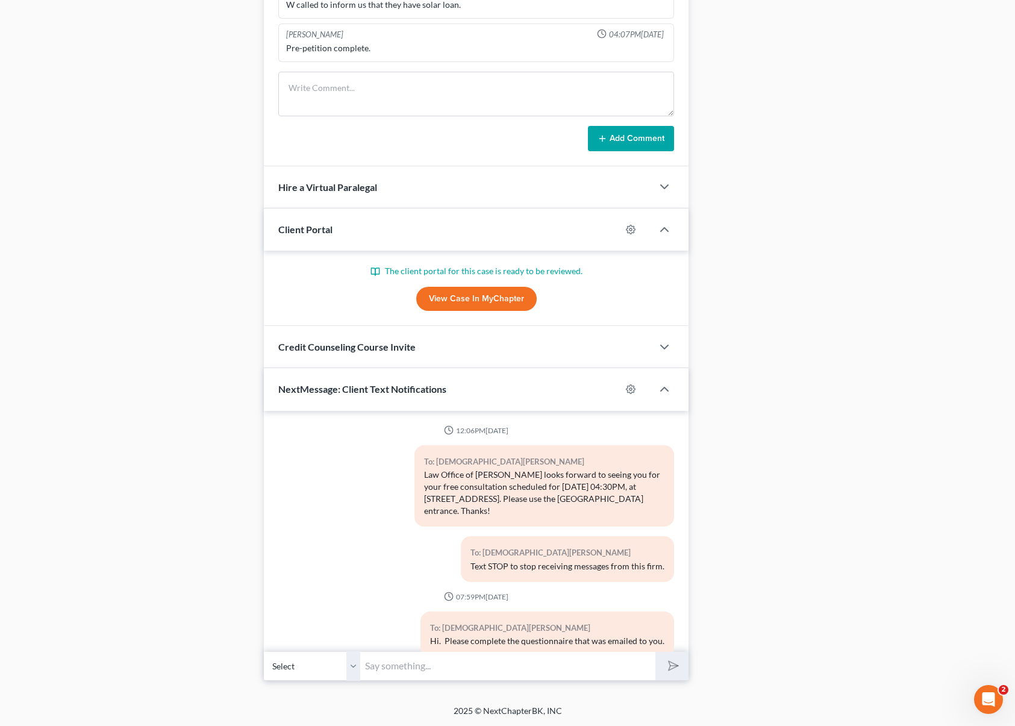
click at [434, 657] on input "text" at bounding box center [507, 666] width 295 height 30
type input "Hi. Law Office of Scott Bell here."
click at [656, 652] on button "submit" at bounding box center [672, 666] width 33 height 28
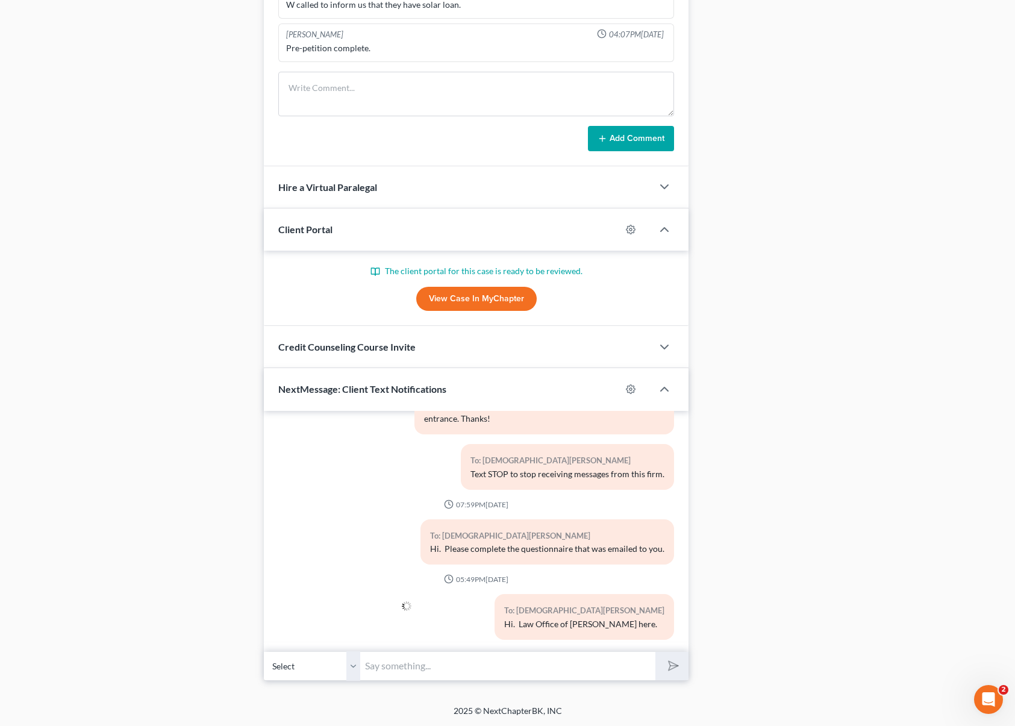
click at [354, 556] on div "To: Christen Ballou Hi. Please complete the questionnaire that was emailed to y…" at bounding box center [476, 546] width 408 height 55
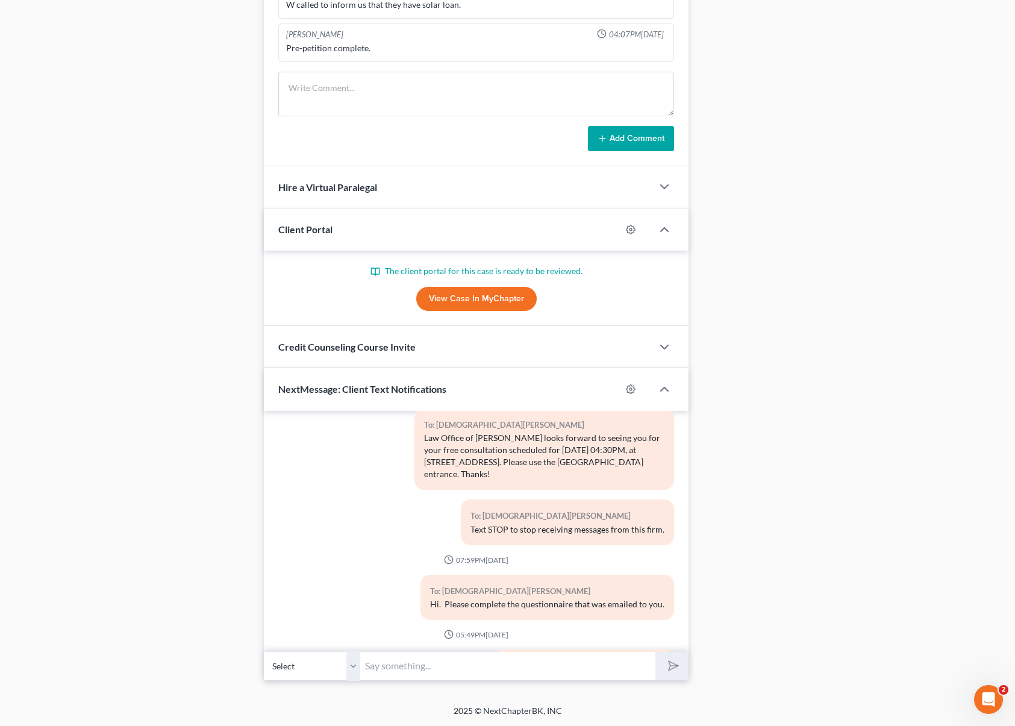
scroll to position [0, 0]
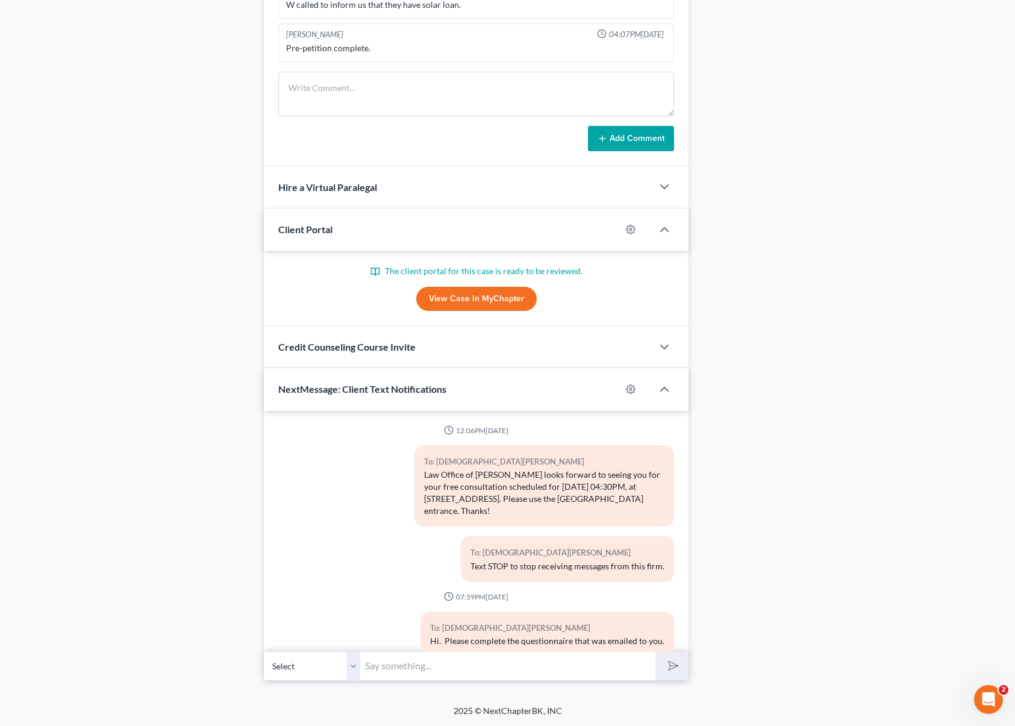
click at [447, 295] on link "View Case in MyChapter" at bounding box center [476, 299] width 121 height 24
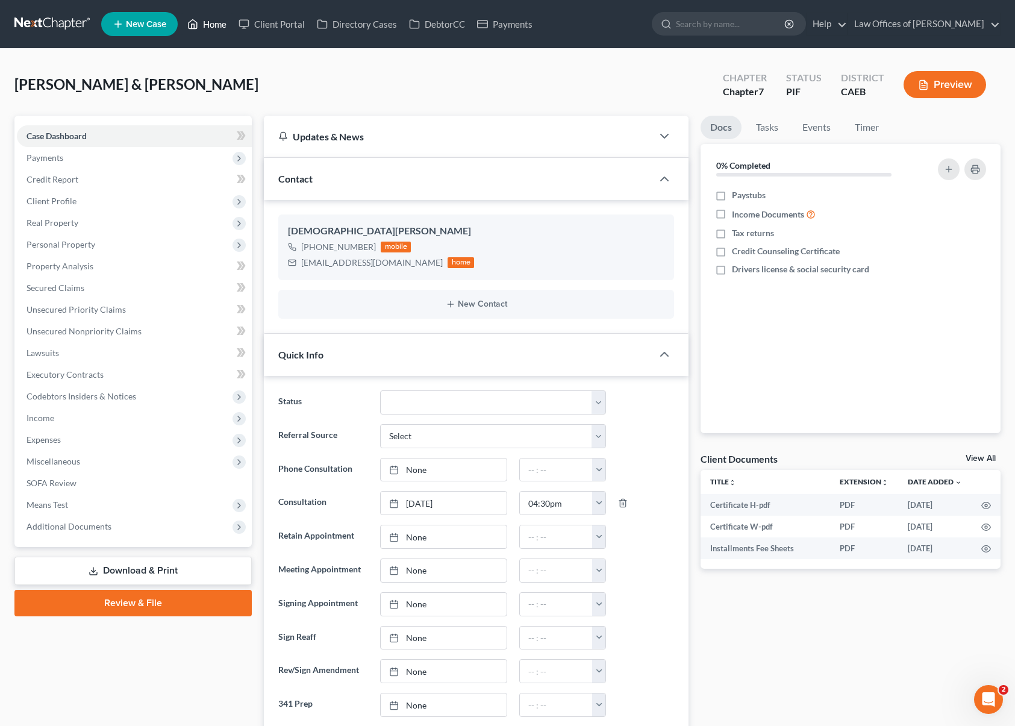
click at [214, 22] on link "Home" at bounding box center [206, 24] width 51 height 22
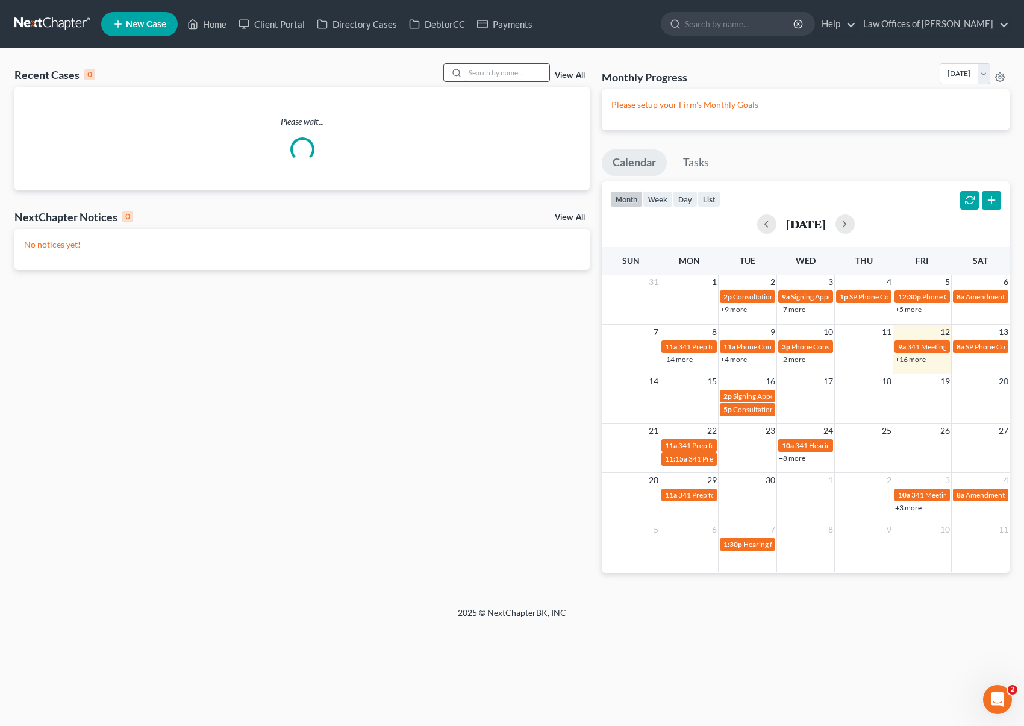
click at [496, 74] on input "search" at bounding box center [507, 72] width 84 height 17
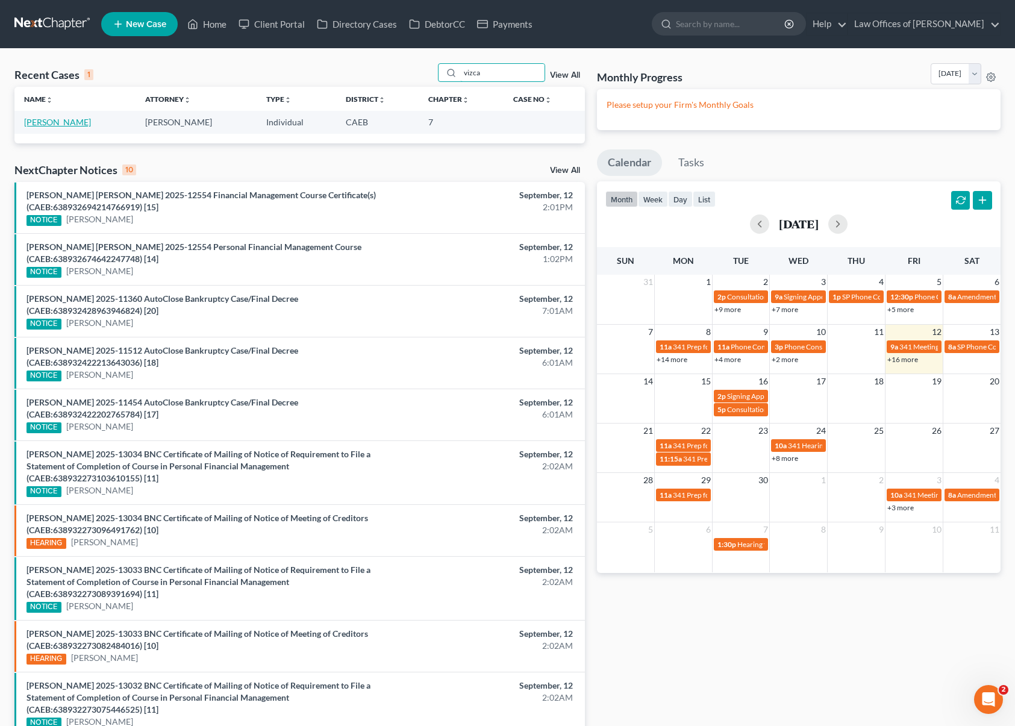
type input "vizca"
click at [91, 122] on link "Vizcaino, Guillermina" at bounding box center [57, 122] width 67 height 10
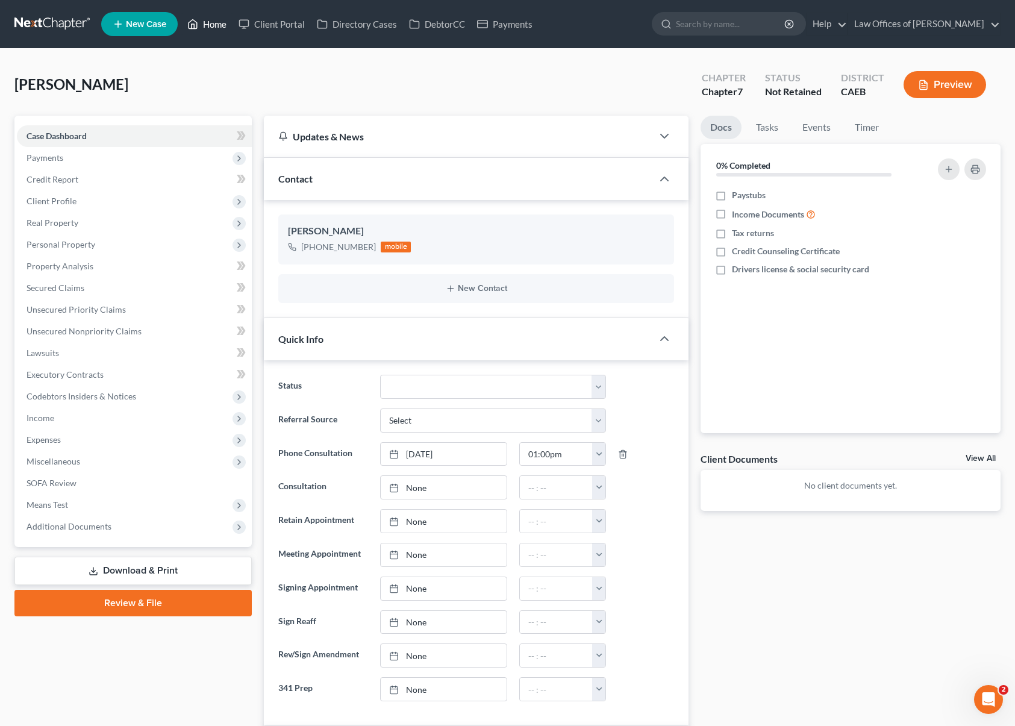
click at [222, 30] on link "Home" at bounding box center [206, 24] width 51 height 22
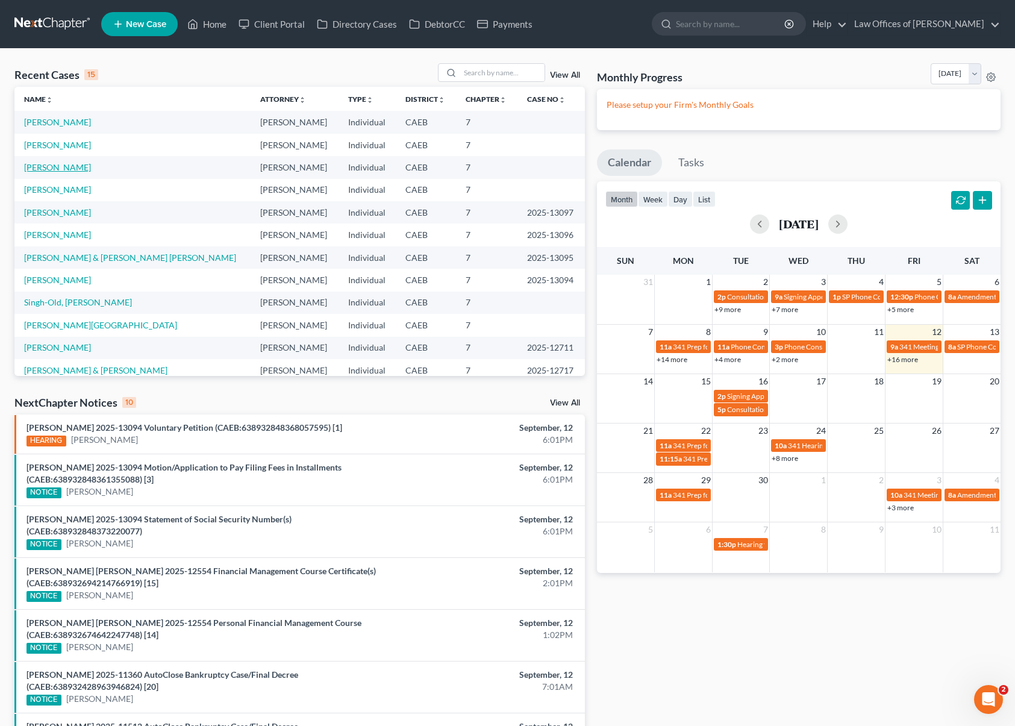
click at [73, 172] on link "Ballou, Kenneth" at bounding box center [57, 167] width 67 height 10
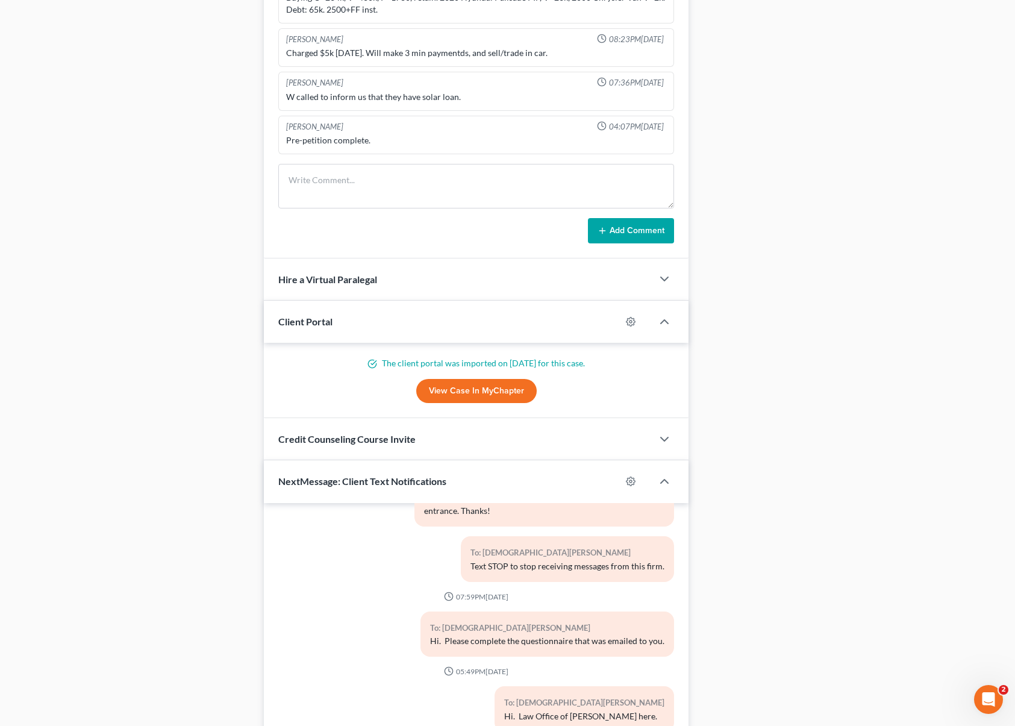
scroll to position [929, 0]
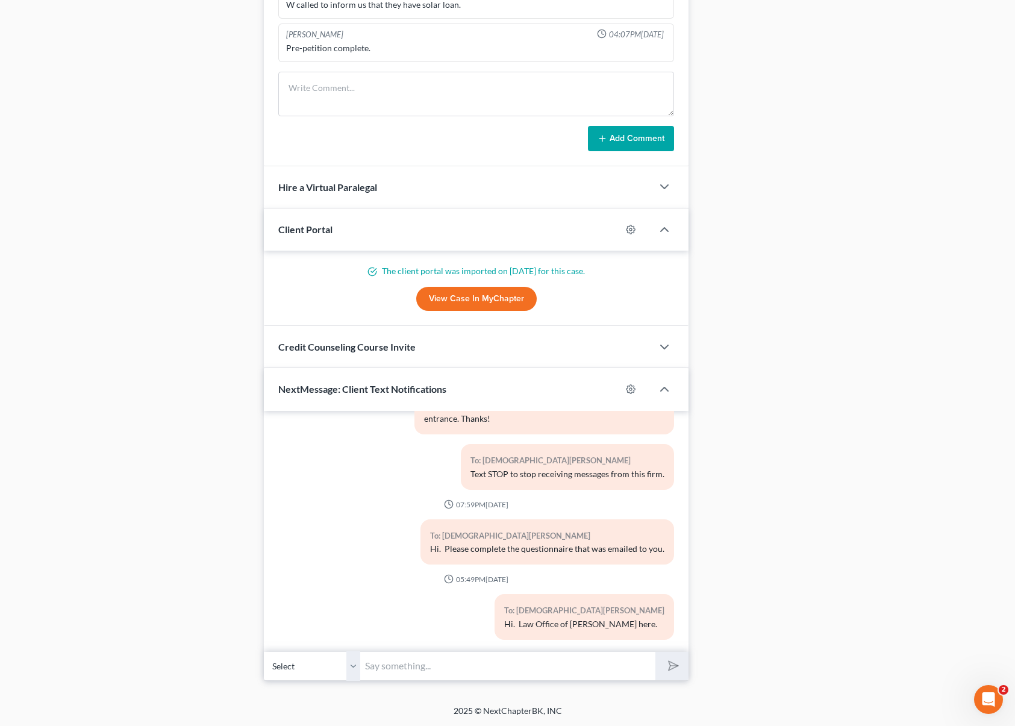
click at [448, 659] on input "text" at bounding box center [507, 666] width 295 height 30
type input "T"
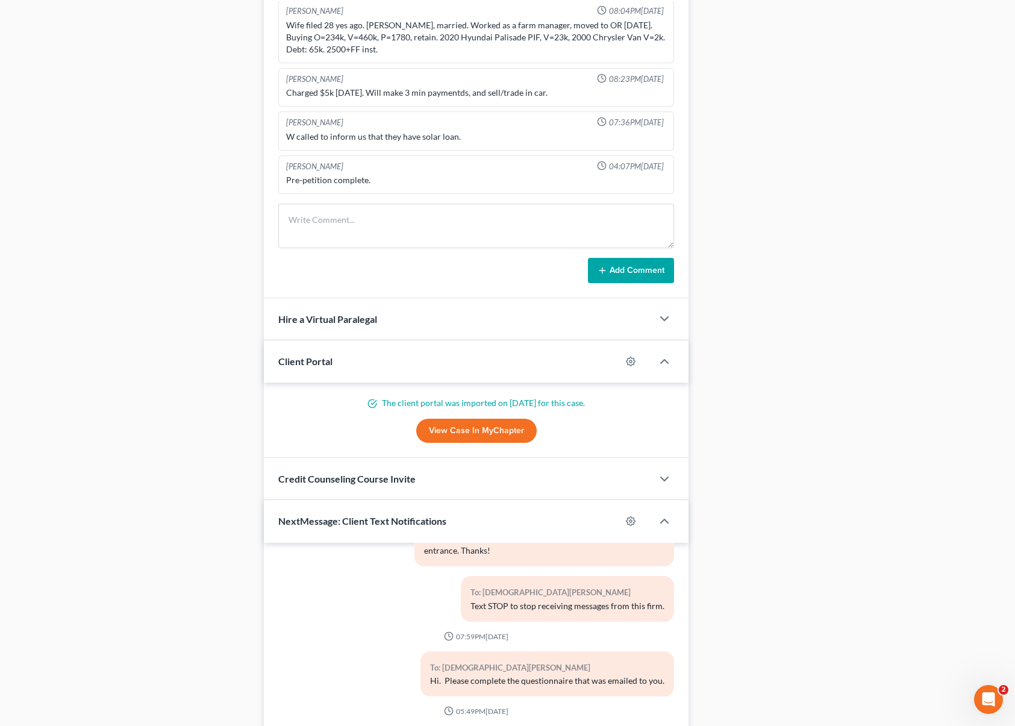
scroll to position [798, 0]
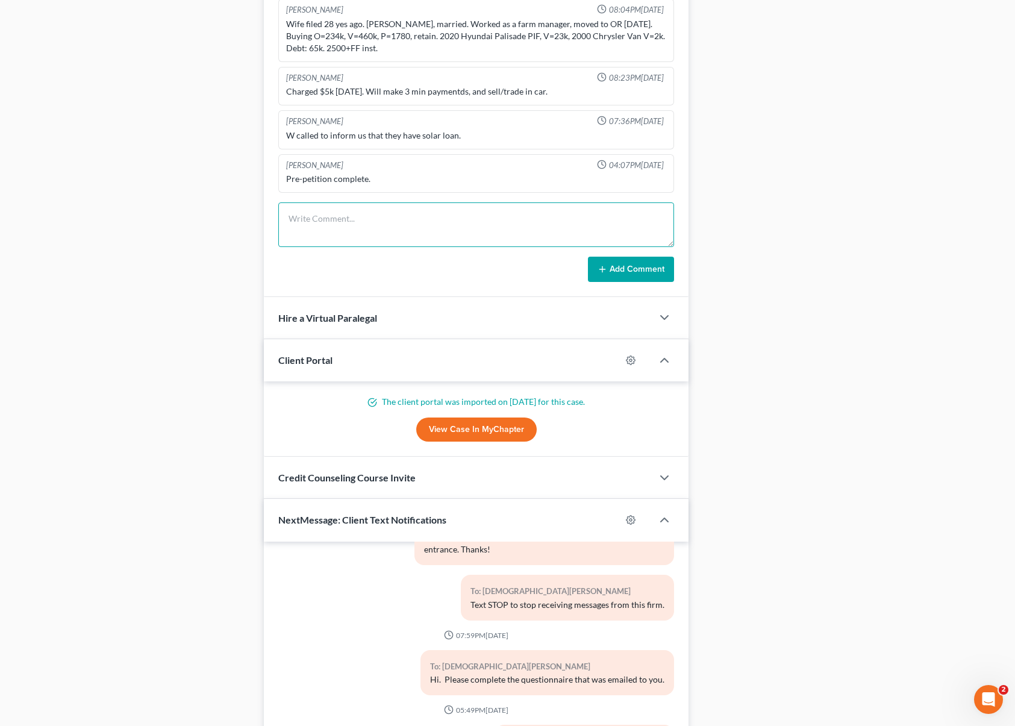
click at [343, 221] on textarea at bounding box center [476, 224] width 396 height 45
type textarea "Spoke to W about tax refund, they paid this year but she said they might receiv…"
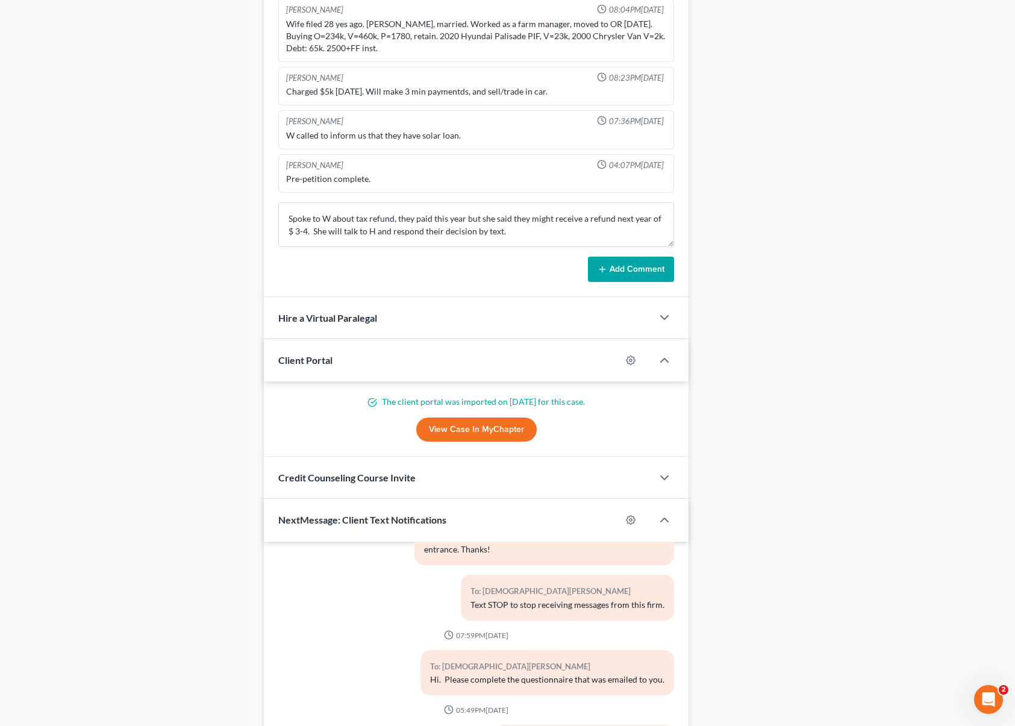
click at [618, 264] on button "Add Comment" at bounding box center [631, 269] width 86 height 25
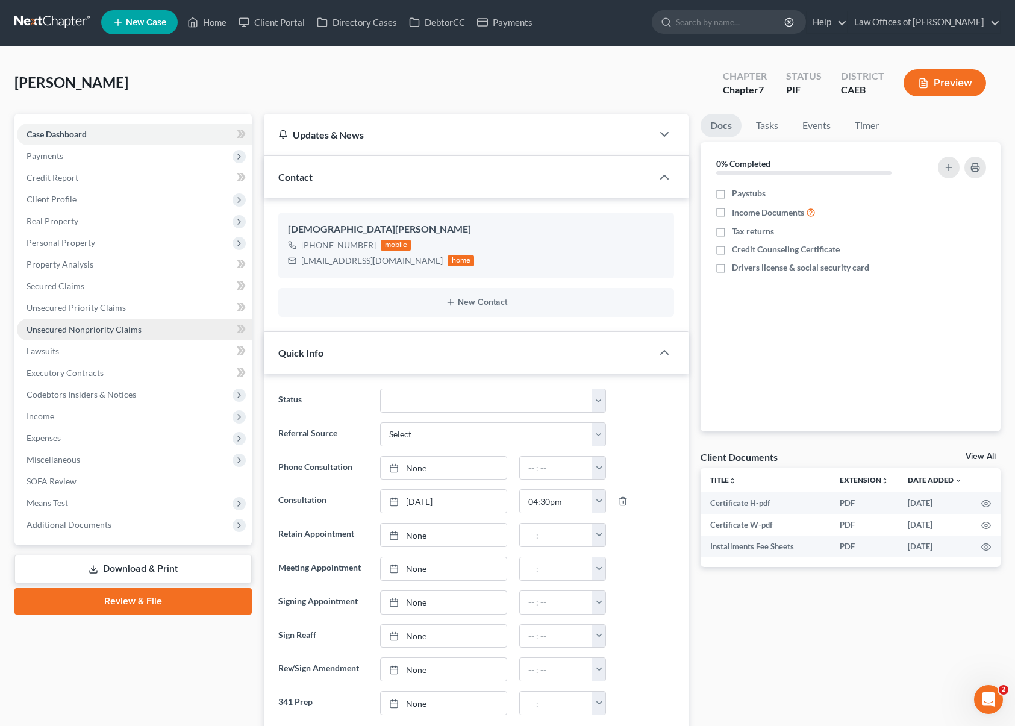
scroll to position [0, 0]
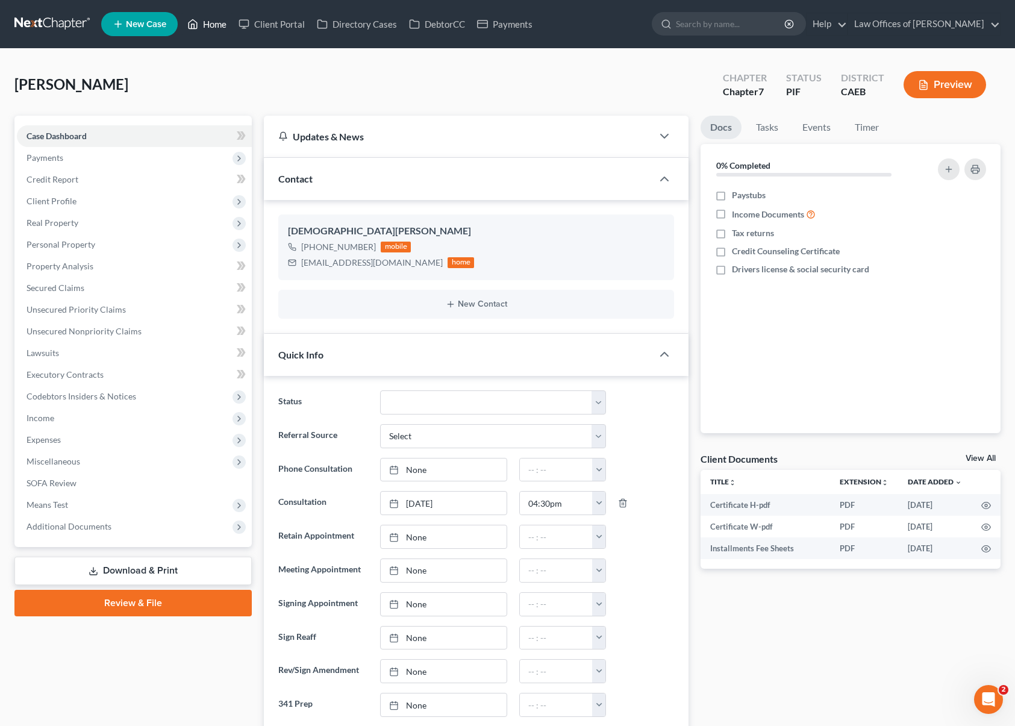
click at [213, 29] on link "Home" at bounding box center [206, 24] width 51 height 22
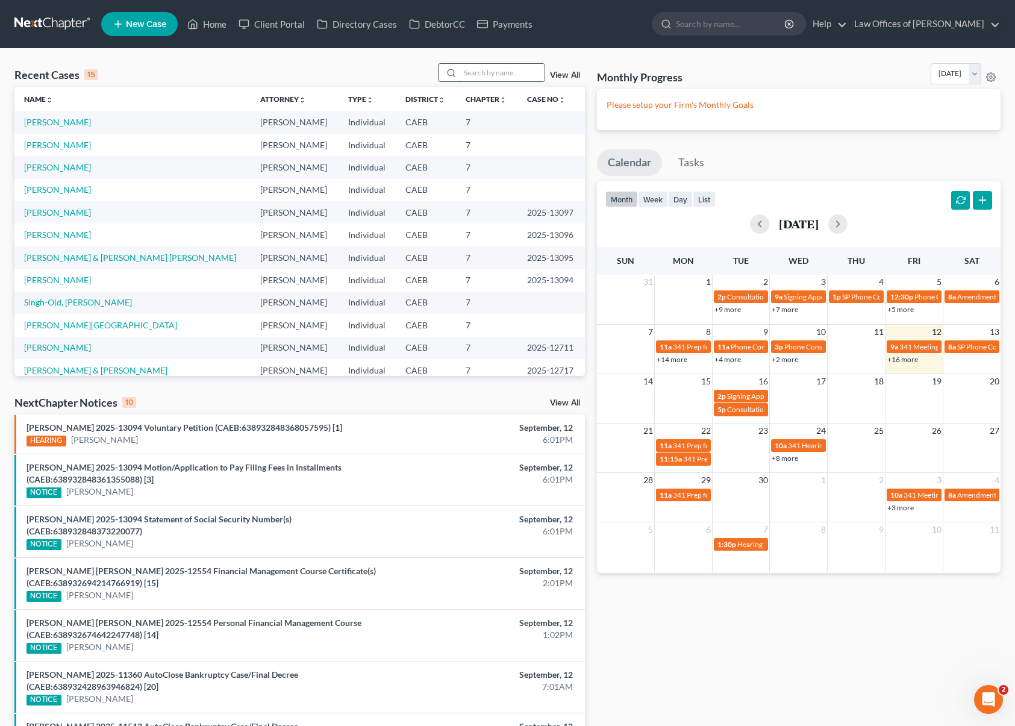
click at [496, 72] on input "search" at bounding box center [502, 72] width 84 height 17
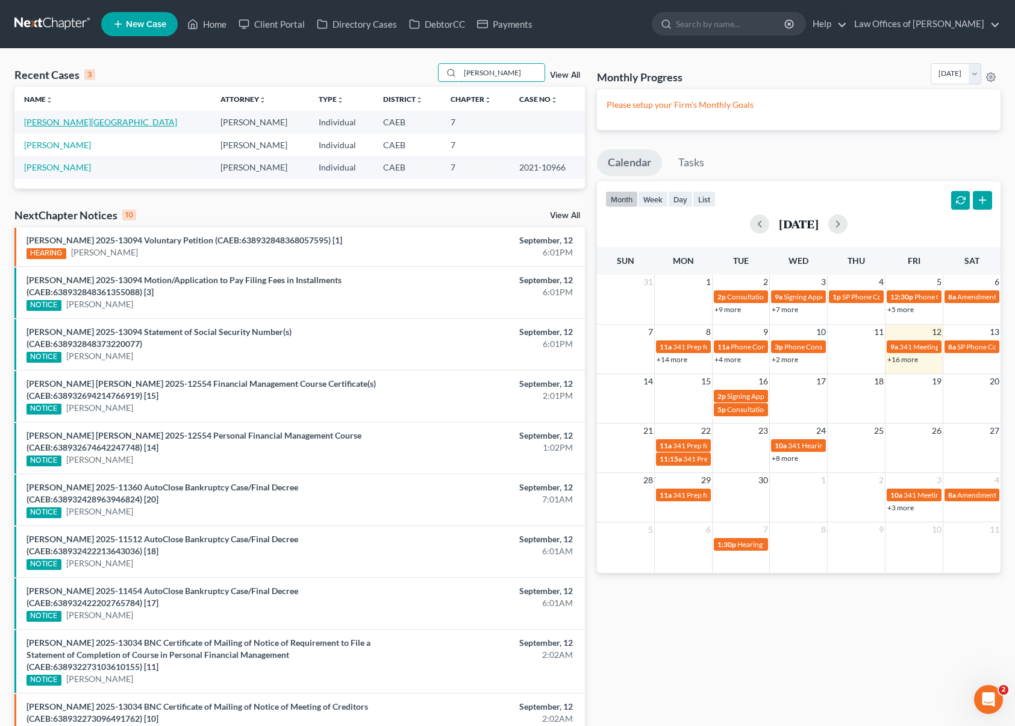
type input "Mendiola"
click at [64, 119] on link "Mendiola, Diego" at bounding box center [100, 122] width 153 height 10
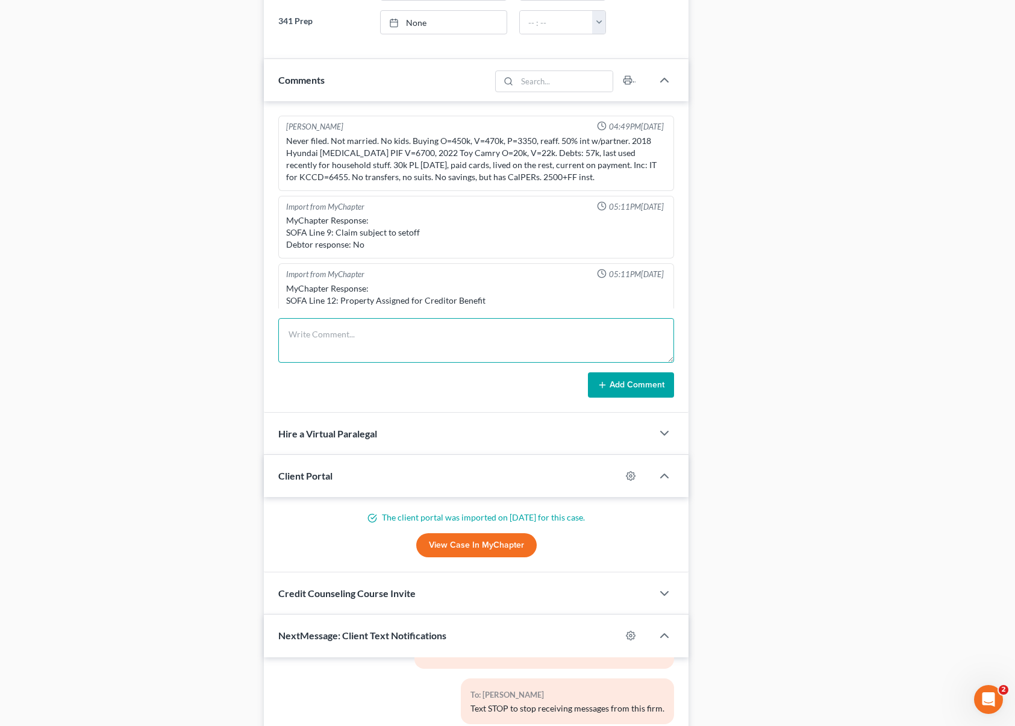
click at [323, 329] on textarea at bounding box center [476, 340] width 396 height 45
type textarea "703 ?"
click at [614, 386] on button "Add Comment" at bounding box center [631, 384] width 86 height 25
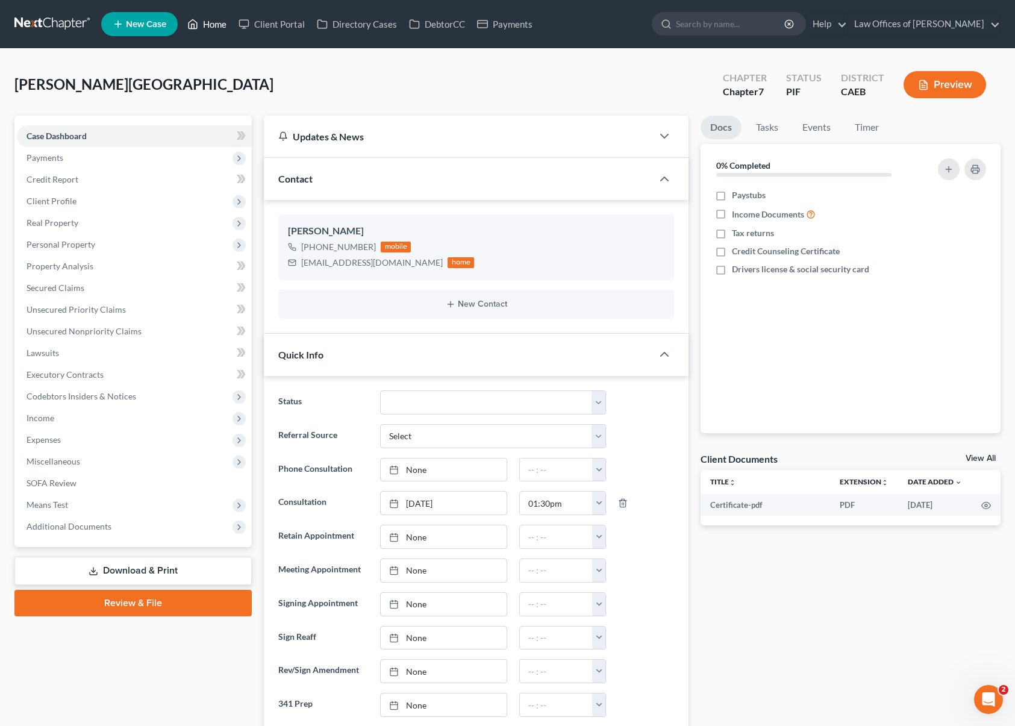
click at [219, 31] on link "Home" at bounding box center [206, 24] width 51 height 22
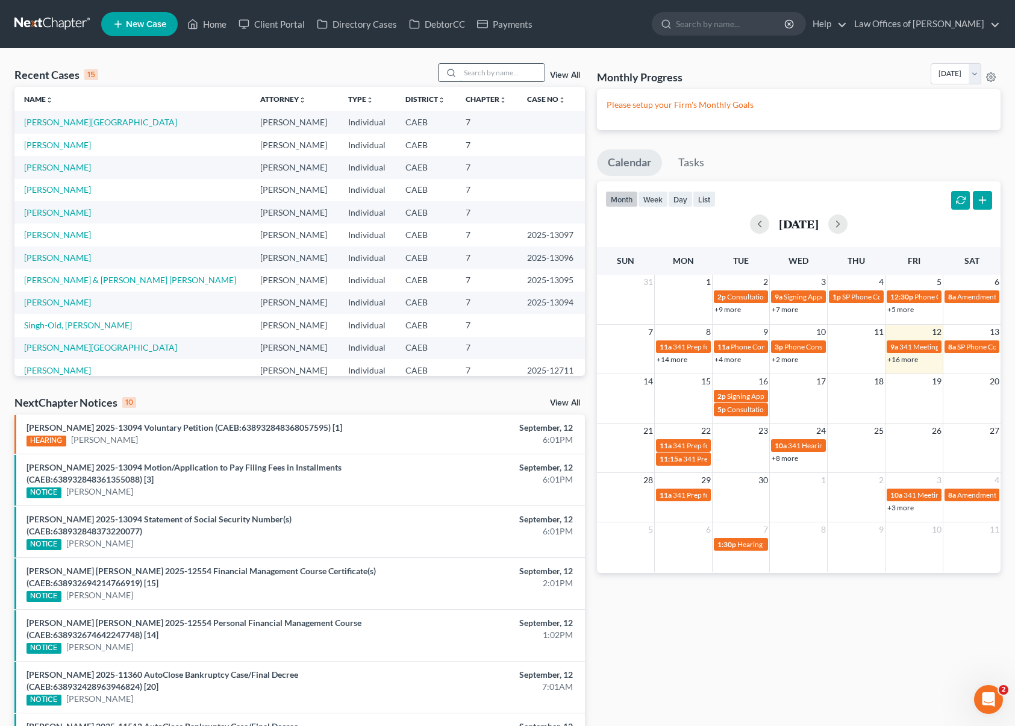
click at [510, 70] on input "search" at bounding box center [502, 72] width 84 height 17
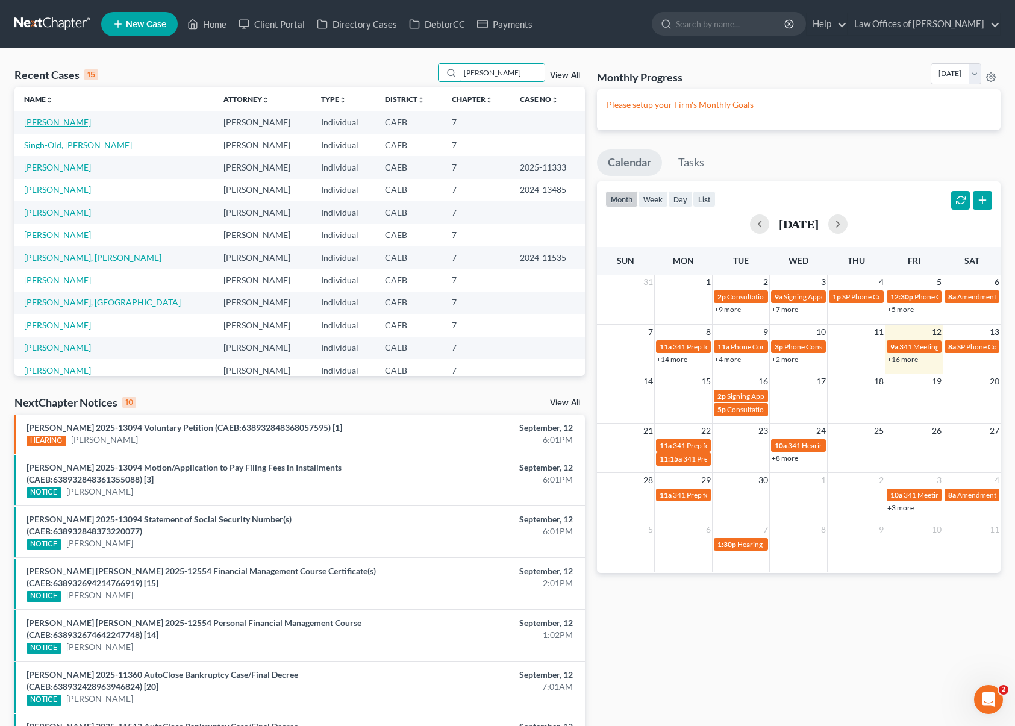
type input "Singh"
click at [30, 122] on link "Singh, Jarnail" at bounding box center [57, 122] width 67 height 10
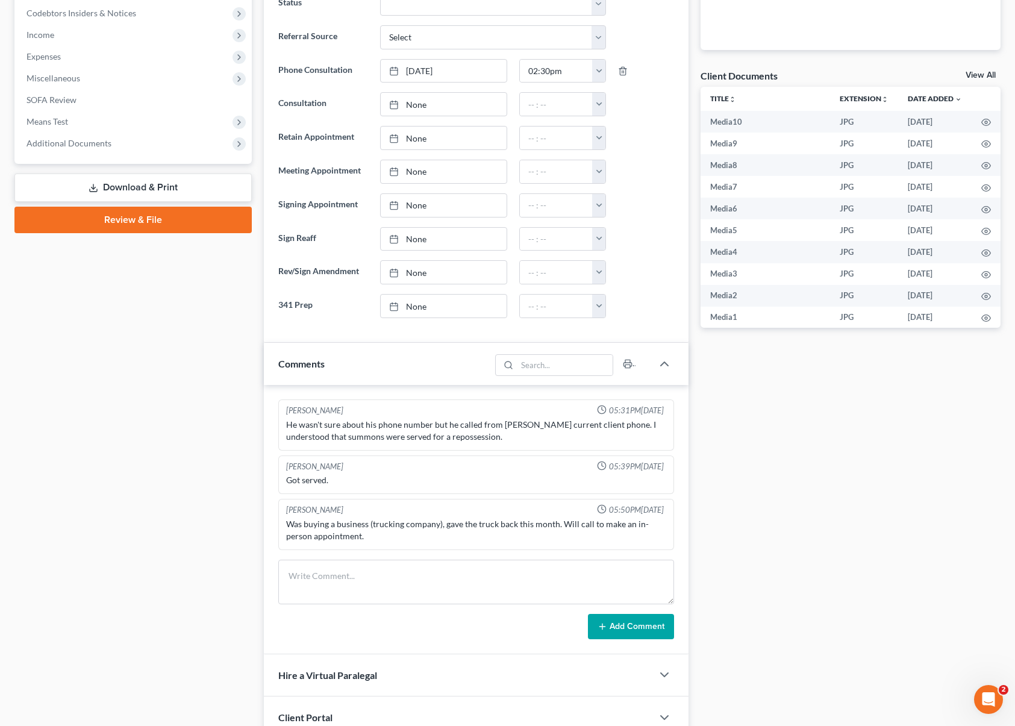
scroll to position [525, 0]
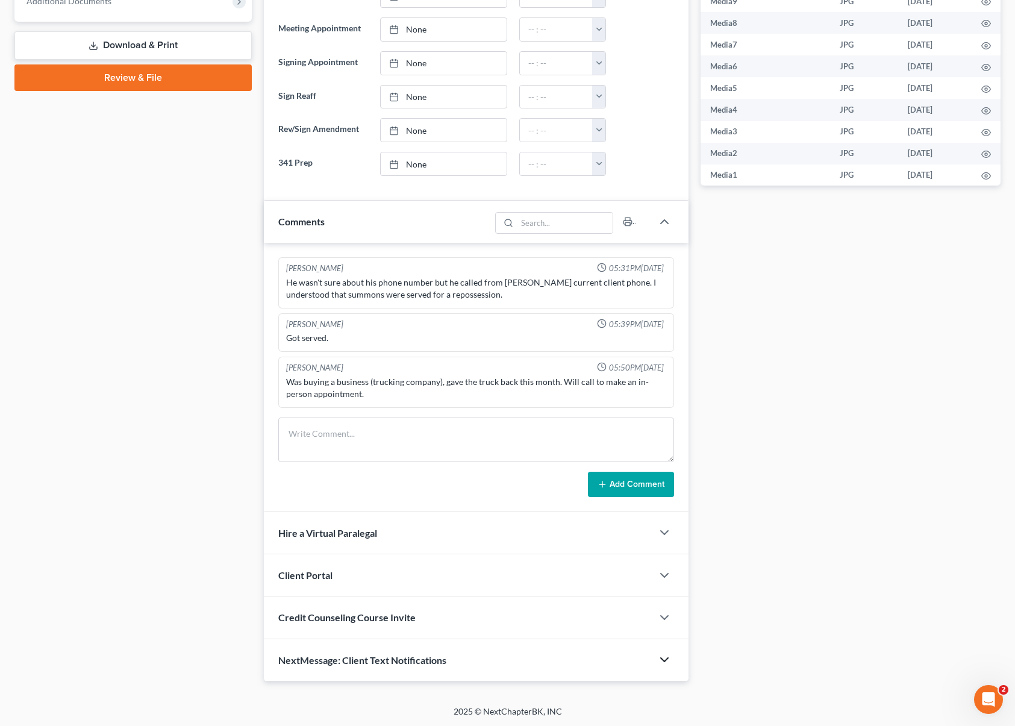
click at [662, 657] on icon "button" at bounding box center [664, 660] width 14 height 14
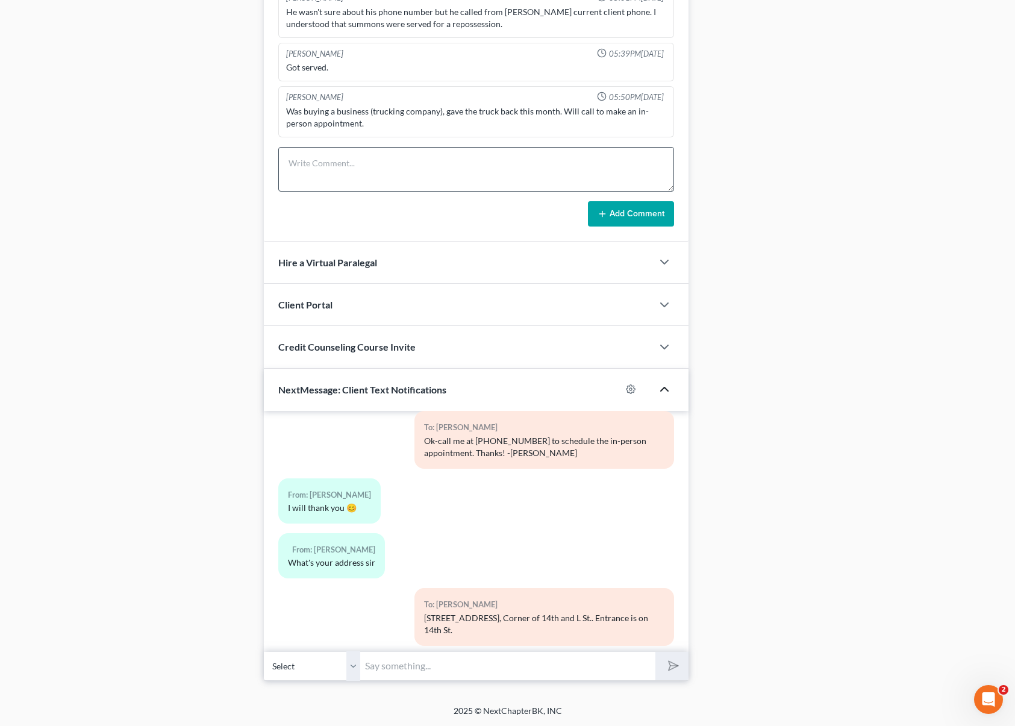
scroll to position [299, 0]
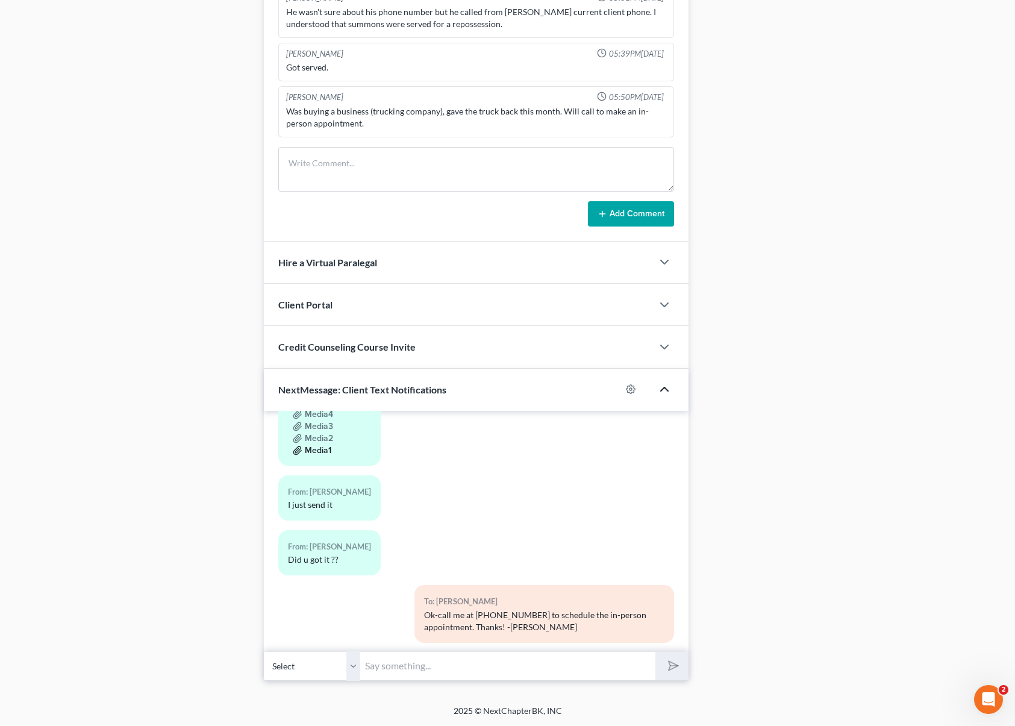
click at [317, 449] on button "Media1" at bounding box center [312, 451] width 39 height 10
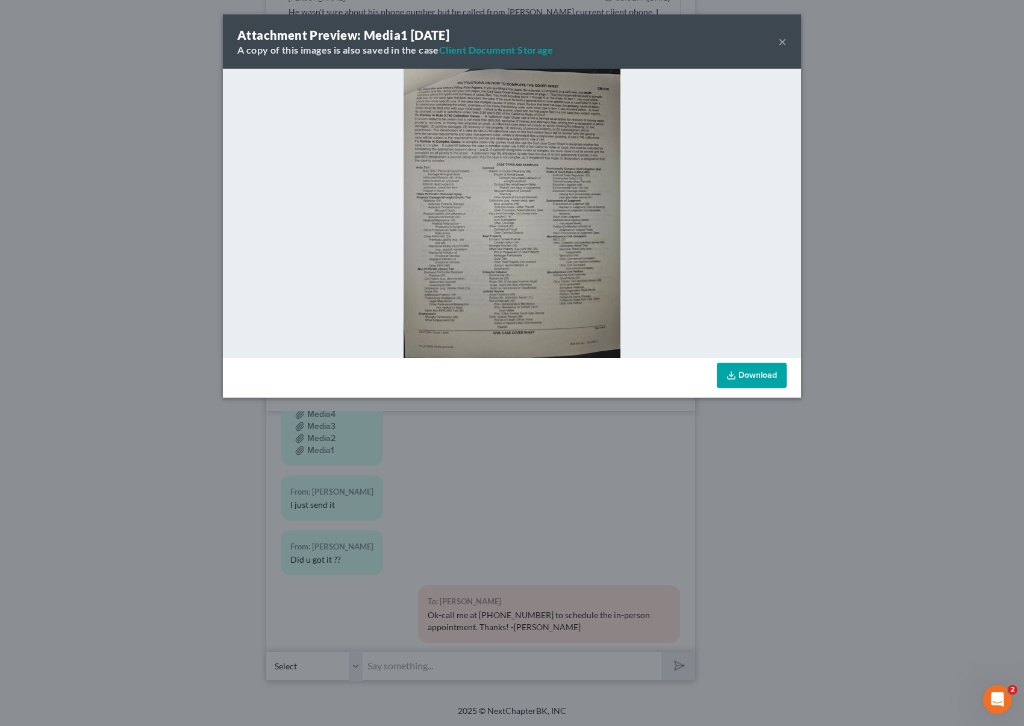
drag, startPoint x: 783, startPoint y: 42, endPoint x: 538, endPoint y: 160, distance: 271.6
click at [783, 41] on button "×" at bounding box center [782, 41] width 8 height 14
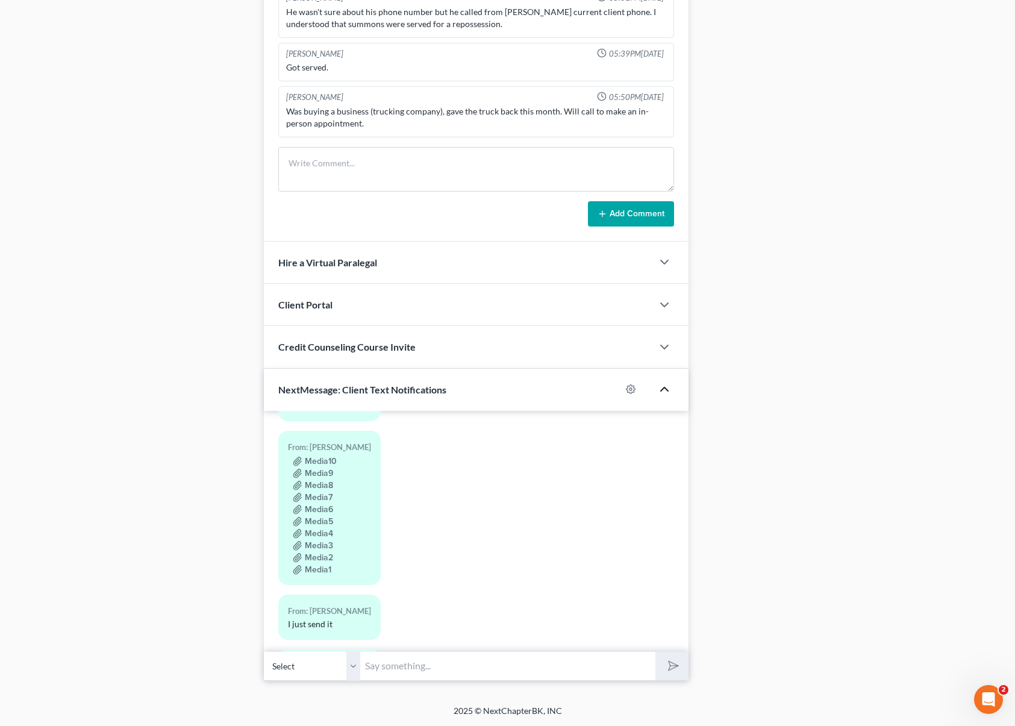
scroll to position [107, 0]
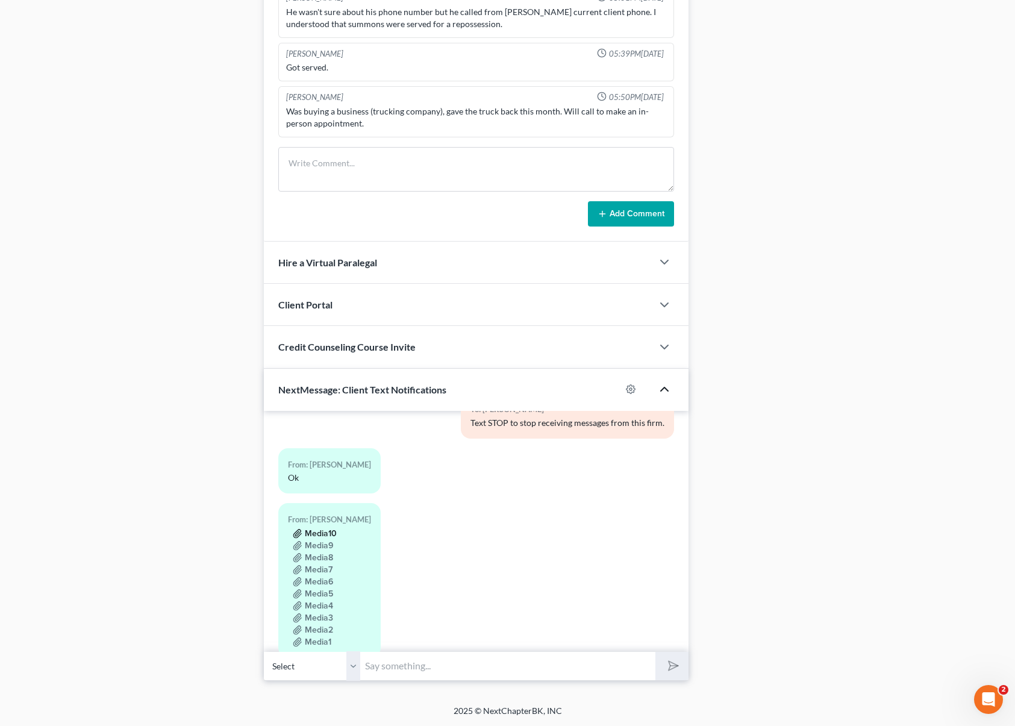
click at [321, 530] on button "Media10" at bounding box center [315, 534] width 44 height 10
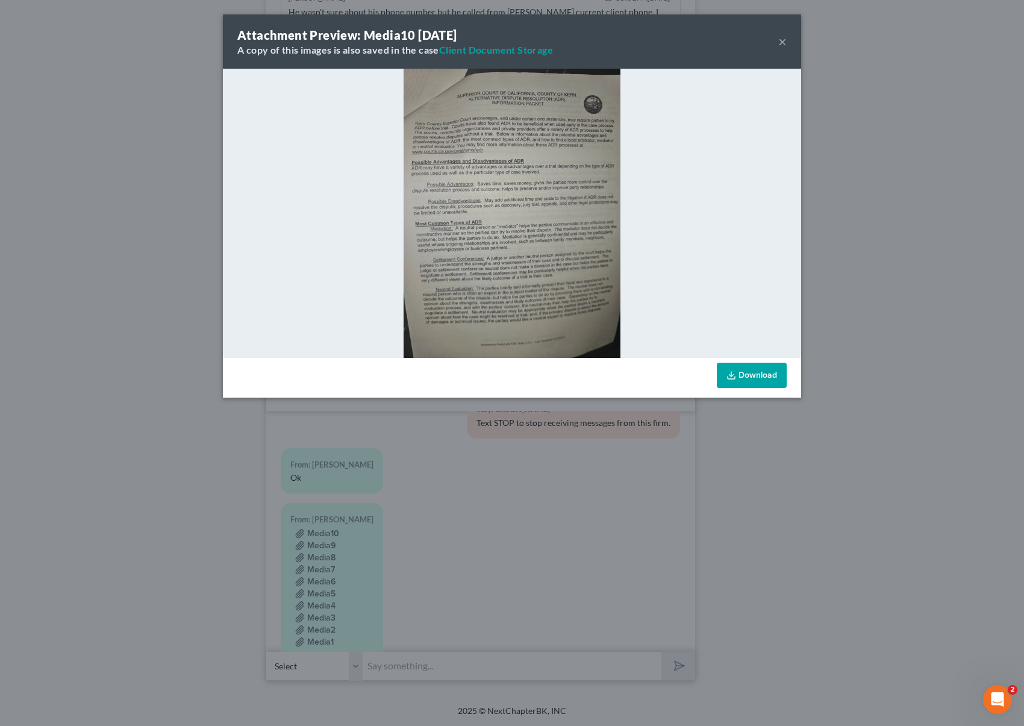
click at [778, 42] on button "×" at bounding box center [782, 41] width 8 height 14
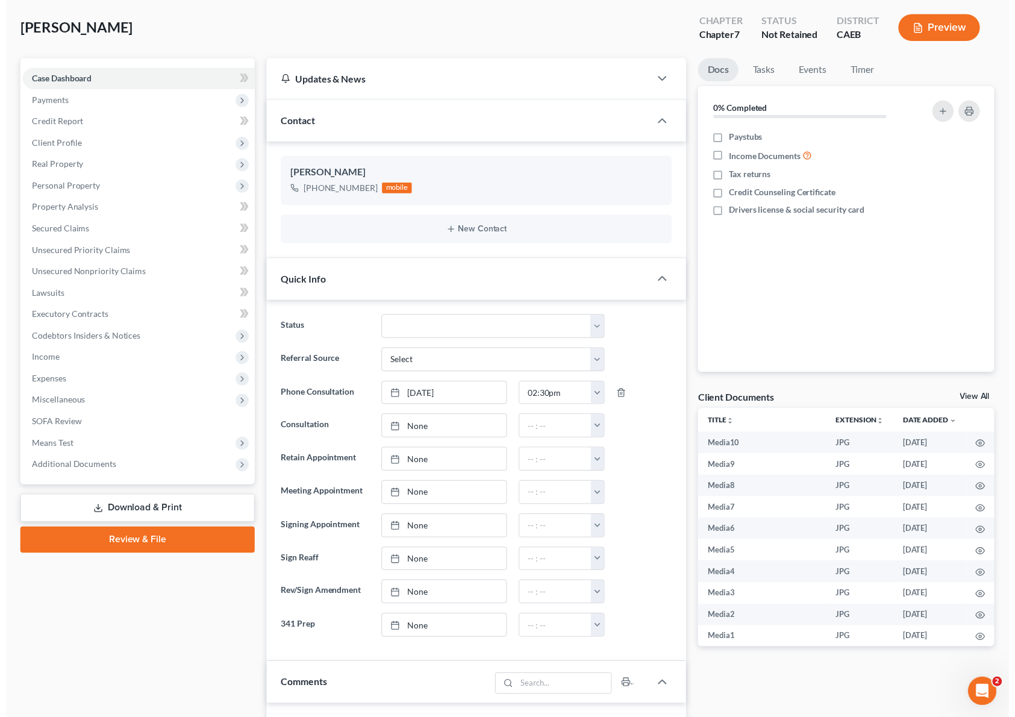
scroll to position [0, 0]
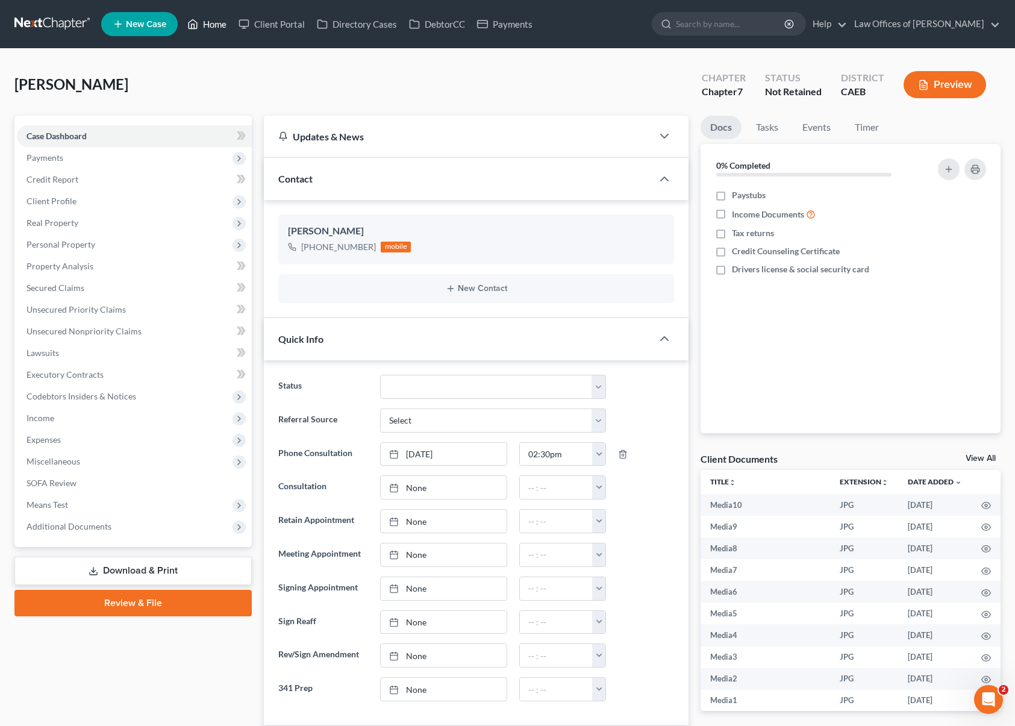
click at [219, 25] on link "Home" at bounding box center [206, 24] width 51 height 22
click at [219, 23] on link "Home" at bounding box center [206, 24] width 51 height 22
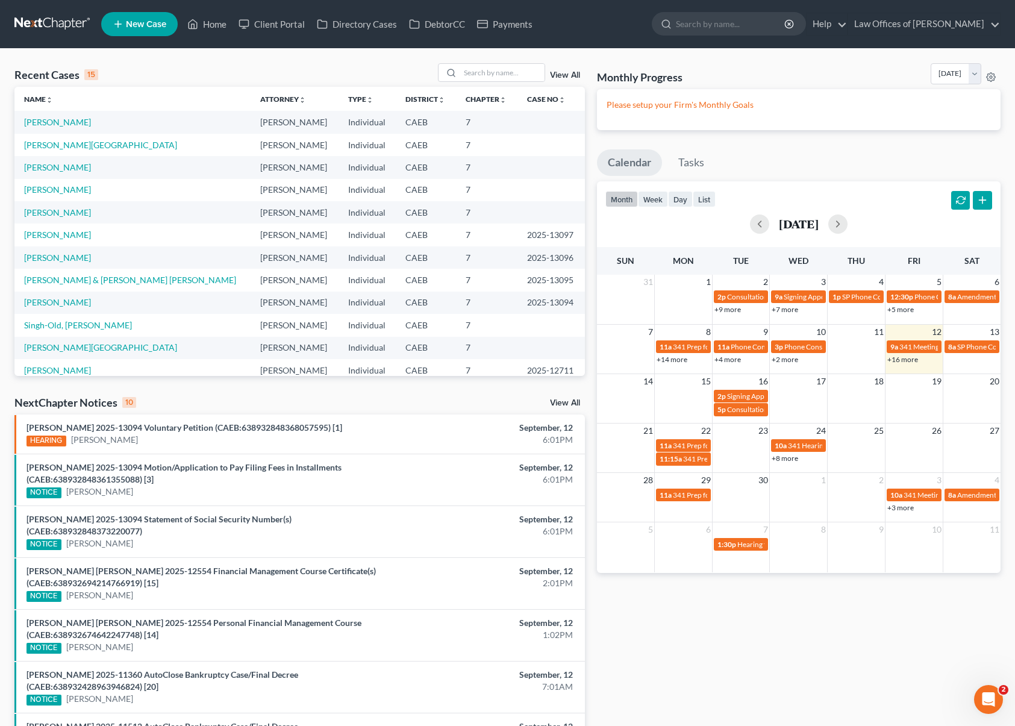
click at [903, 362] on link "+16 more" at bounding box center [902, 359] width 31 height 9
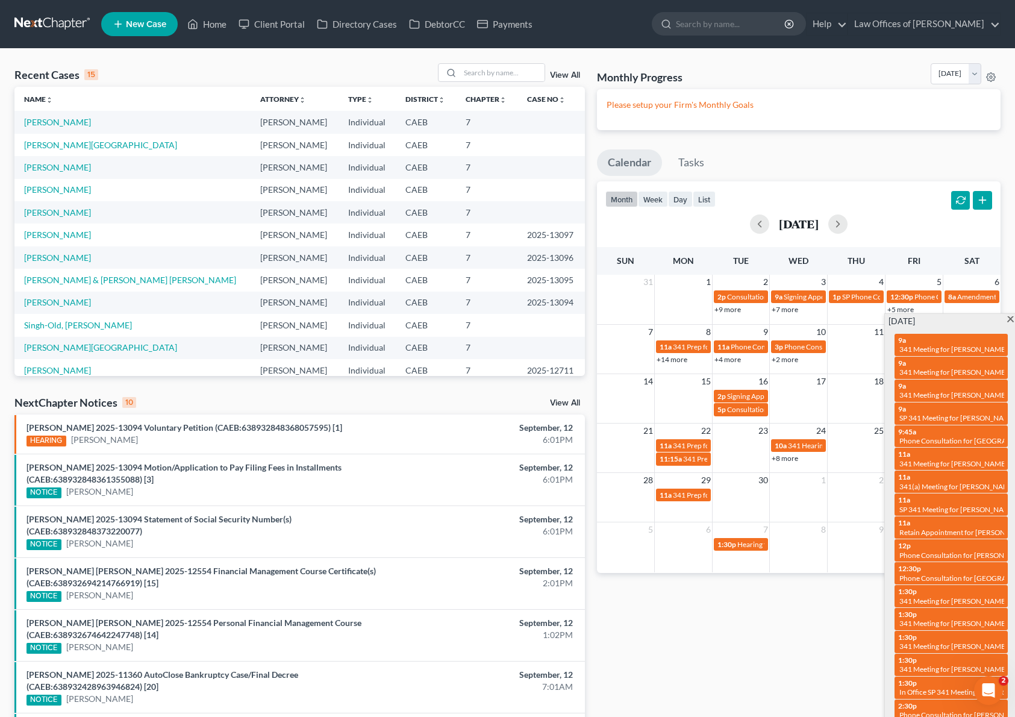
click at [1009, 318] on span at bounding box center [1010, 320] width 9 height 8
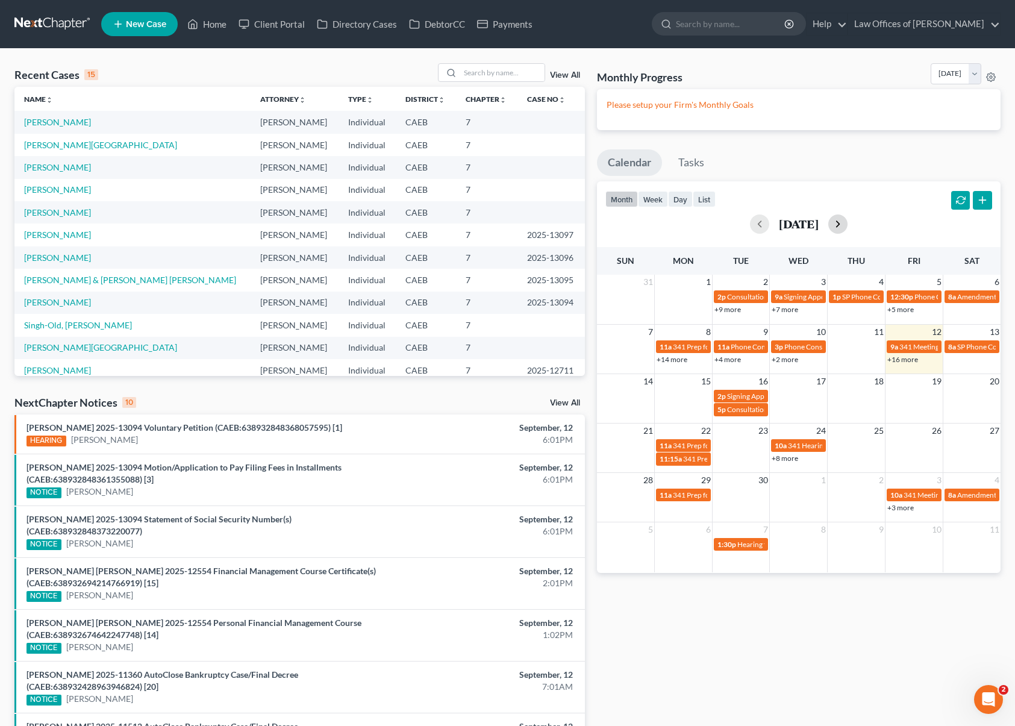
click at [848, 226] on button "button" at bounding box center [837, 223] width 19 height 19
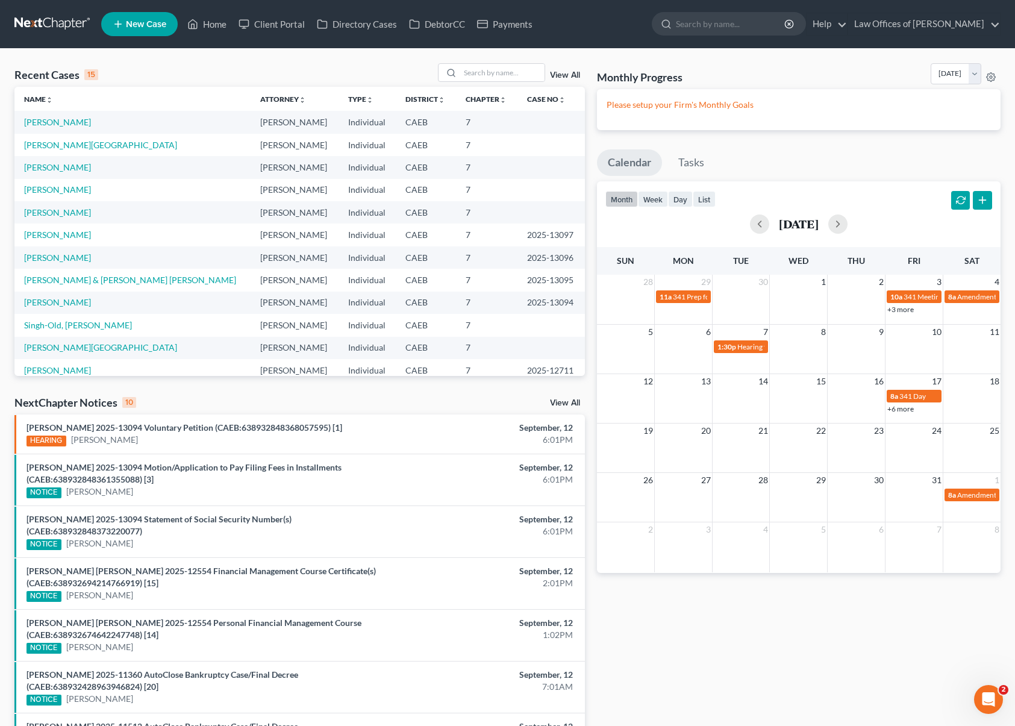
click at [909, 410] on link "+6 more" at bounding box center [900, 408] width 27 height 9
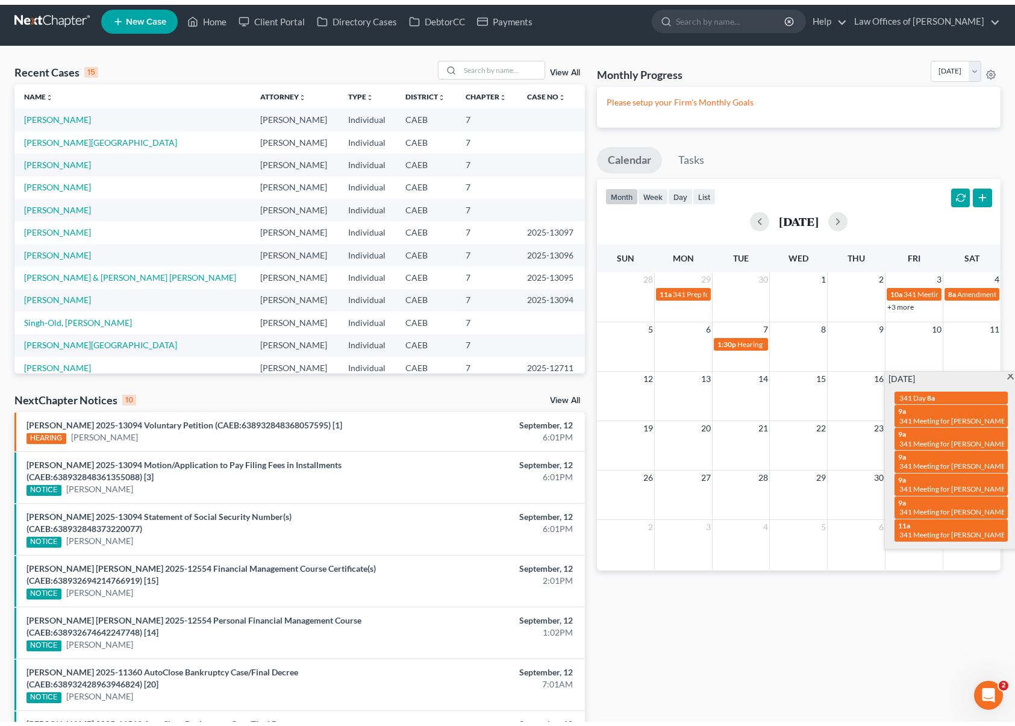
scroll to position [7, 0]
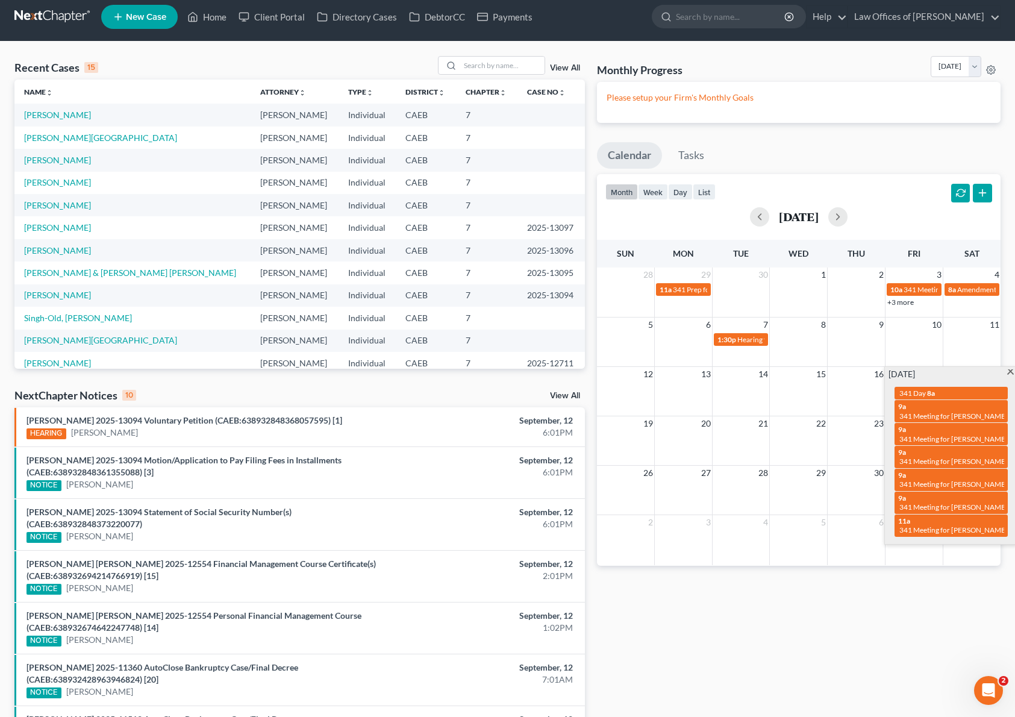
click at [1013, 374] on span at bounding box center [1010, 373] width 9 height 8
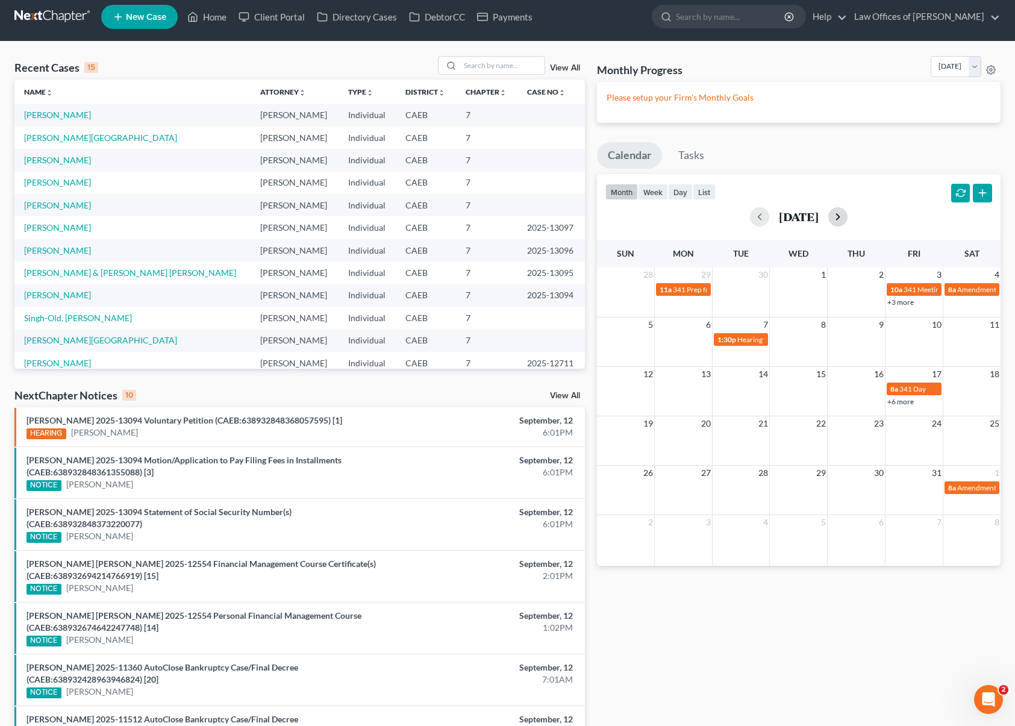
click at [848, 218] on button "button" at bounding box center [837, 216] width 19 height 19
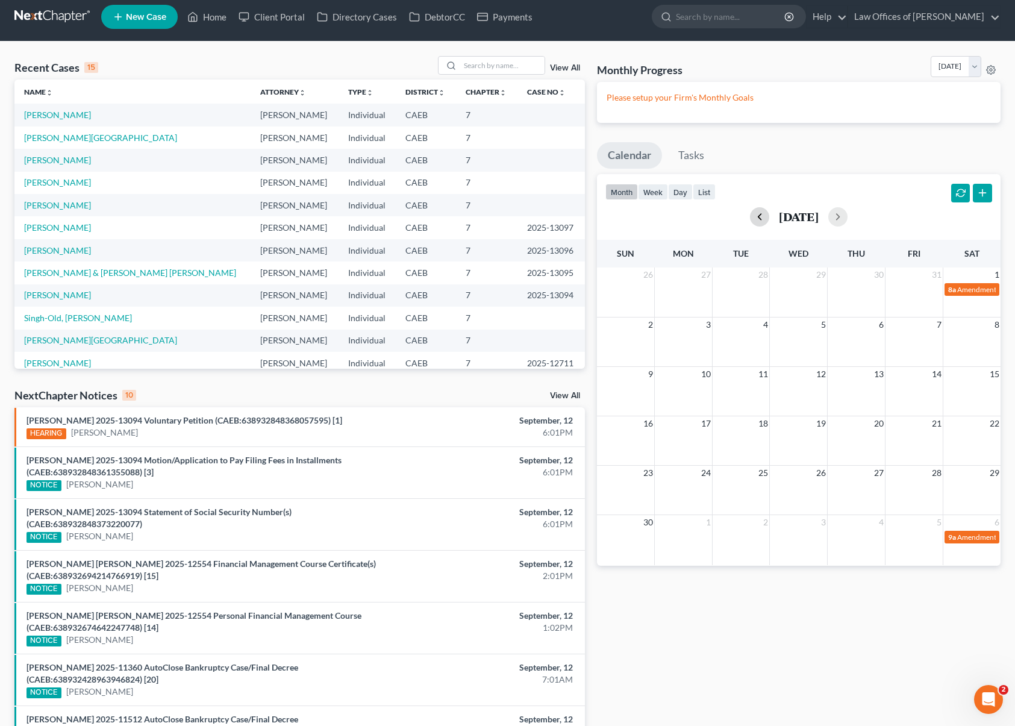
click at [750, 218] on button "button" at bounding box center [759, 216] width 19 height 19
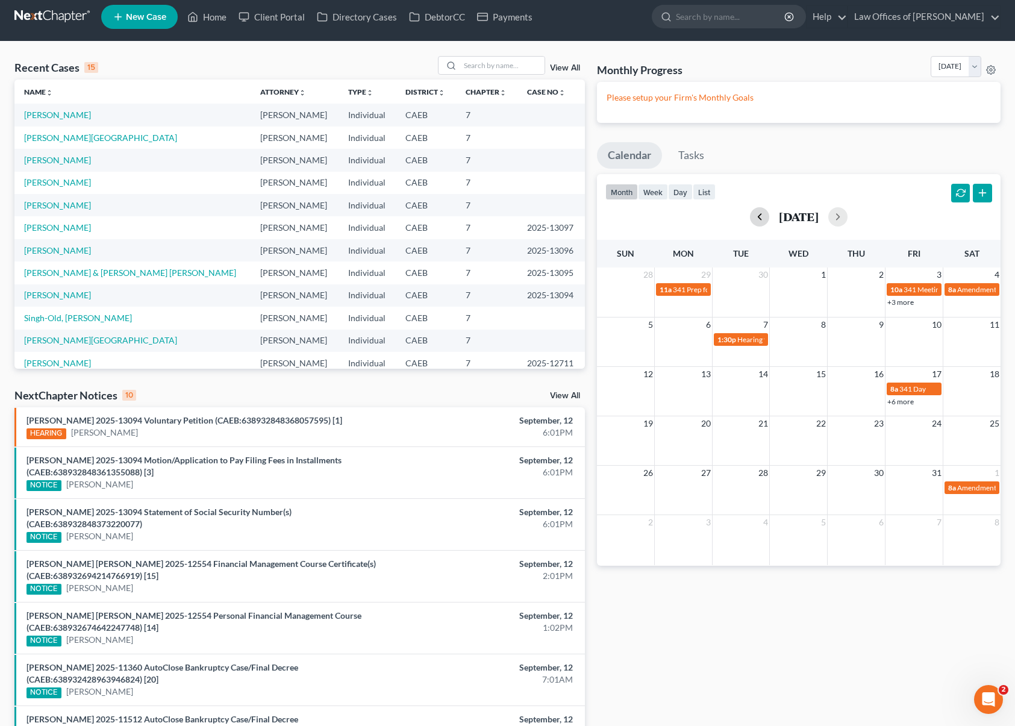
click at [750, 218] on button "button" at bounding box center [759, 216] width 19 height 19
